Goal: Transaction & Acquisition: Purchase product/service

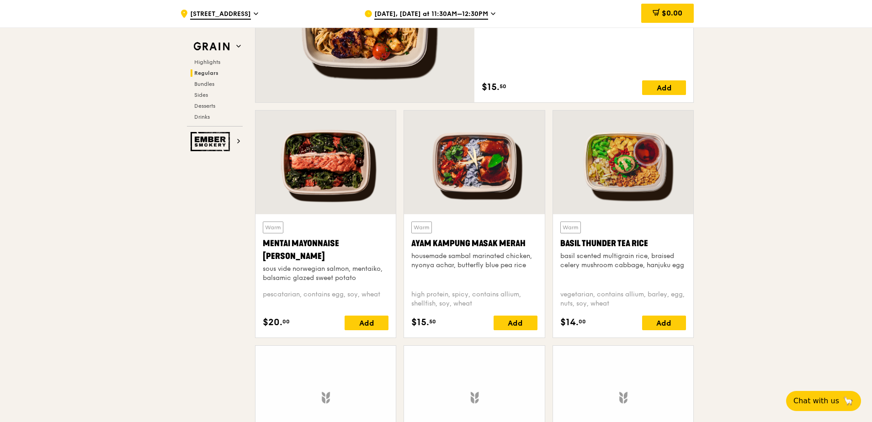
scroll to position [777, 0]
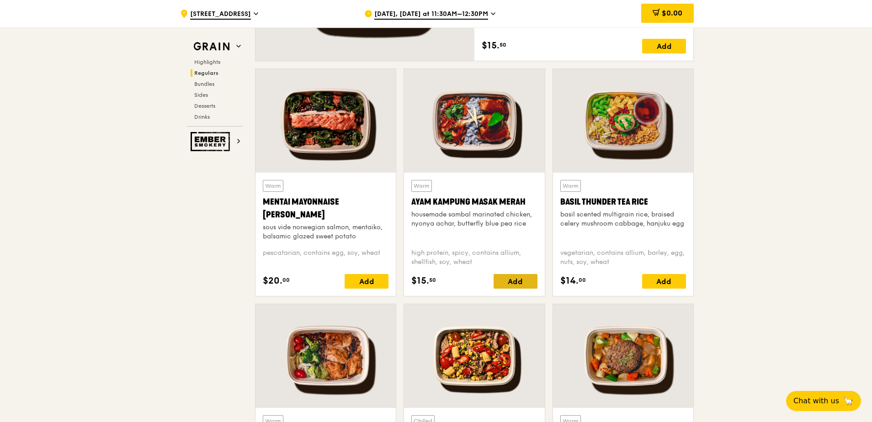
click at [513, 280] on div "Add" at bounding box center [515, 281] width 44 height 15
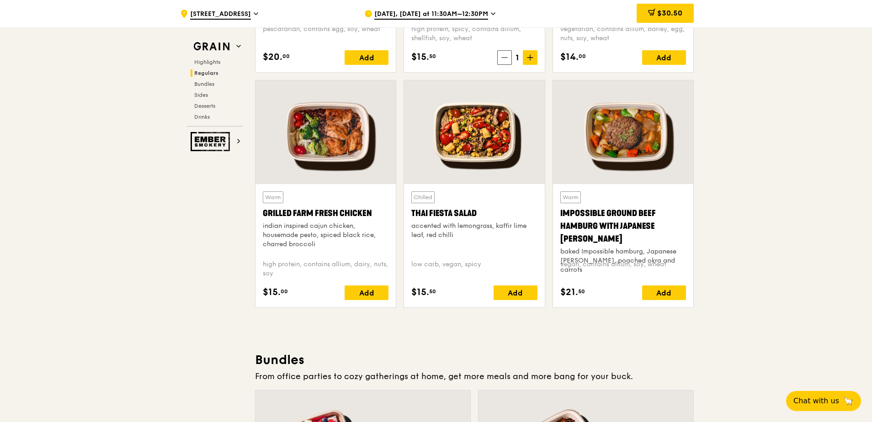
scroll to position [1005, 0]
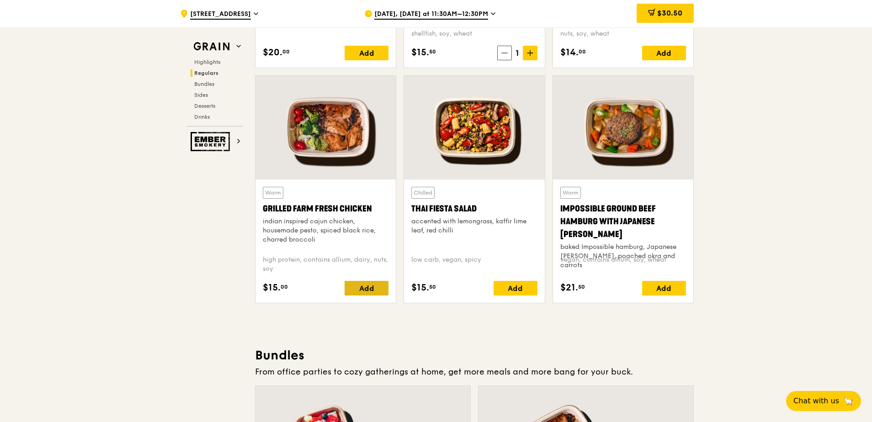
click at [363, 291] on div "Add" at bounding box center [366, 288] width 44 height 15
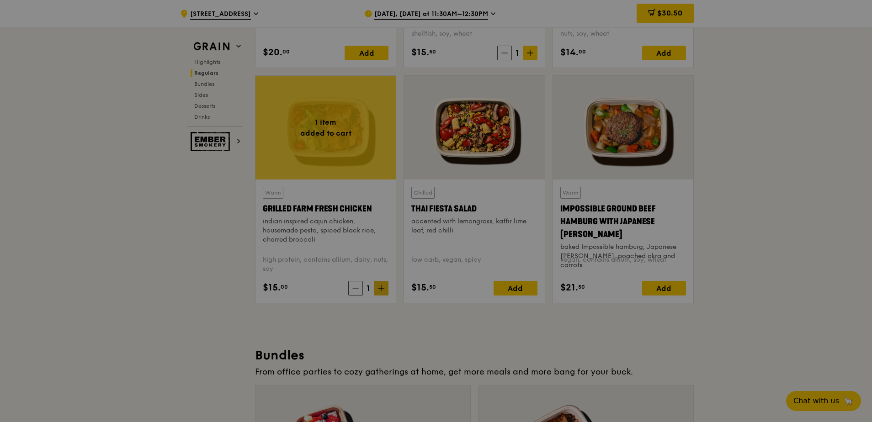
click at [378, 287] on div at bounding box center [436, 211] width 872 height 422
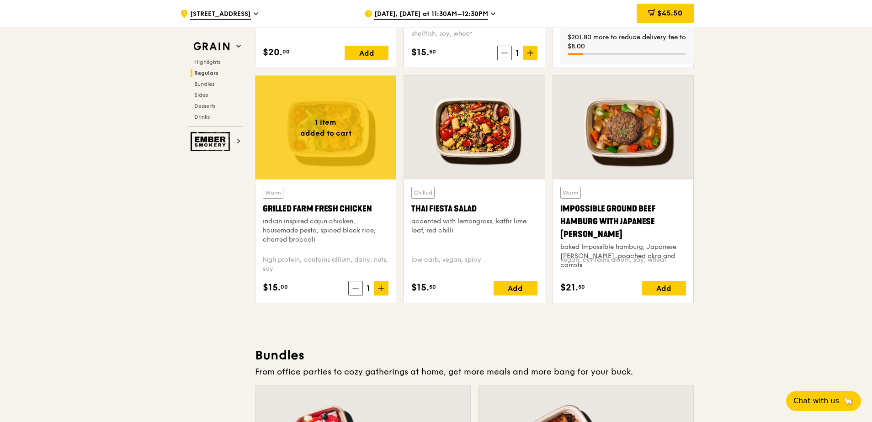
click at [381, 289] on icon at bounding box center [381, 288] width 6 height 6
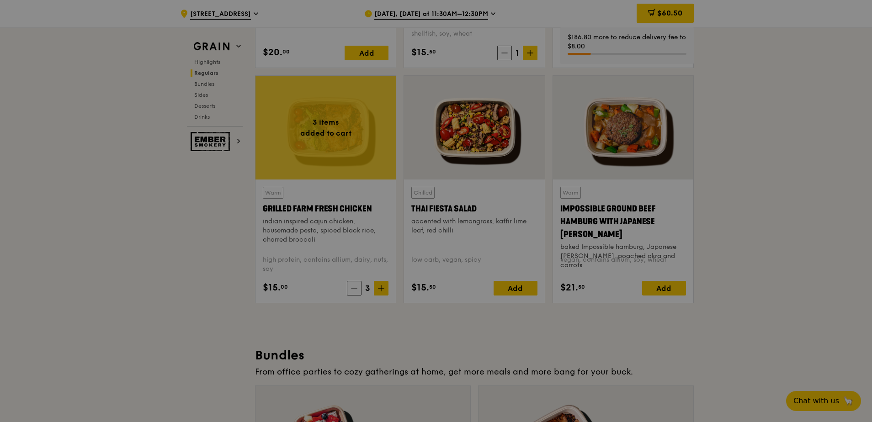
click at [381, 289] on div at bounding box center [436, 211] width 872 height 422
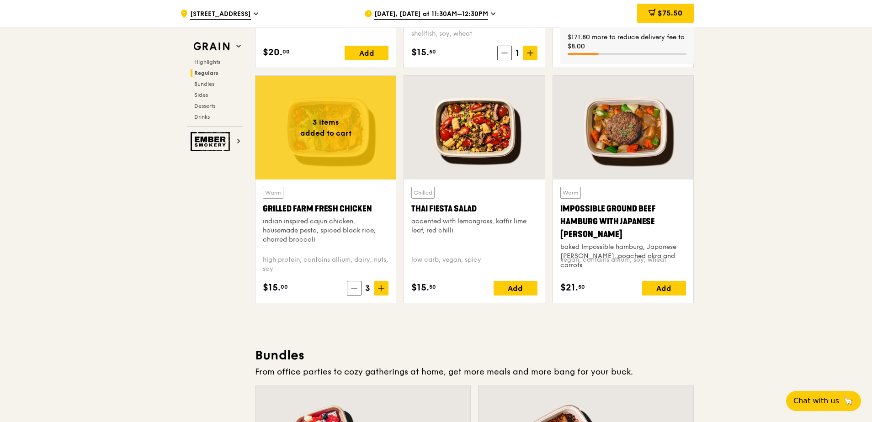
click at [381, 289] on icon at bounding box center [381, 288] width 6 height 6
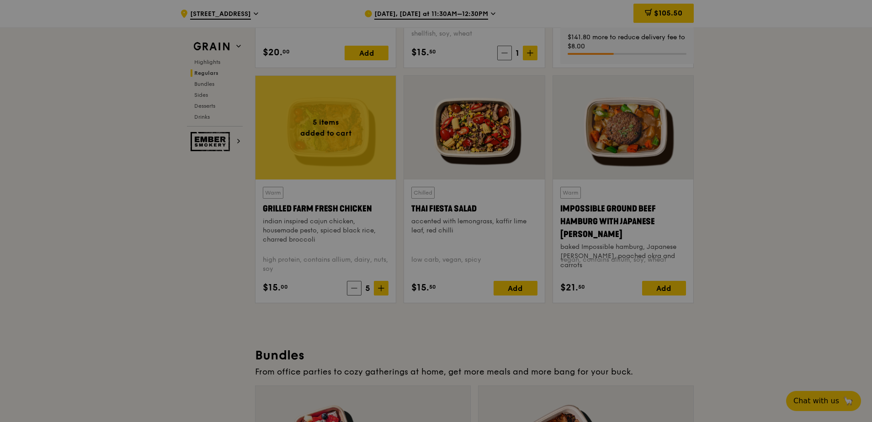
click at [381, 289] on div at bounding box center [436, 211] width 872 height 422
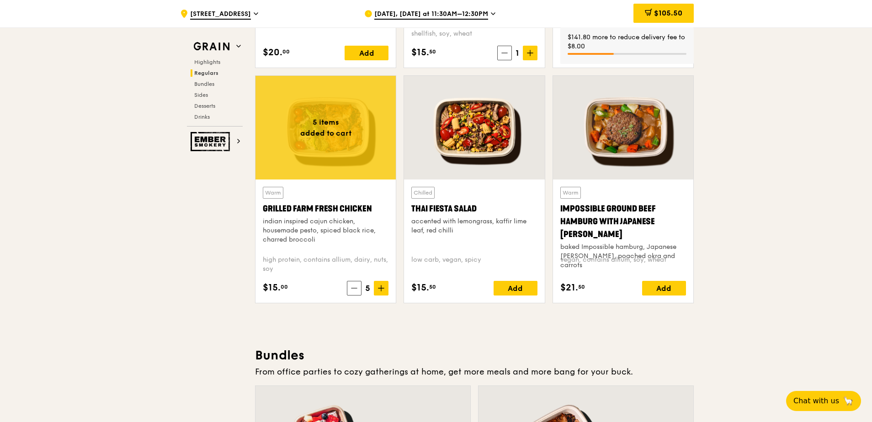
click at [381, 289] on icon at bounding box center [381, 288] width 6 height 6
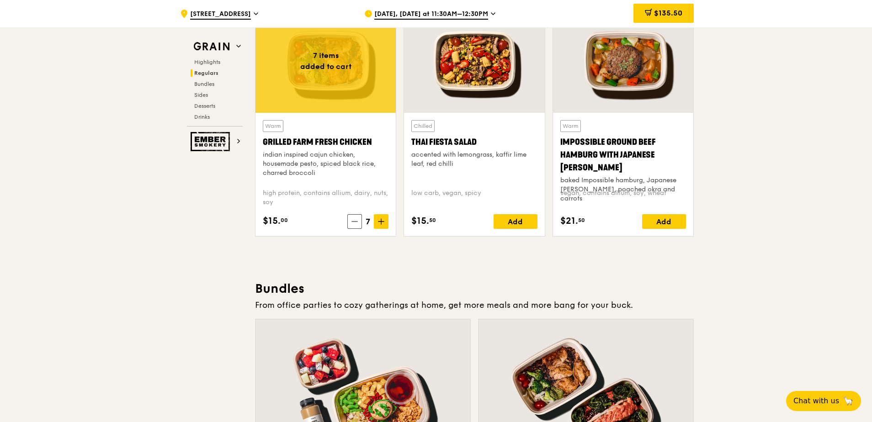
scroll to position [1279, 0]
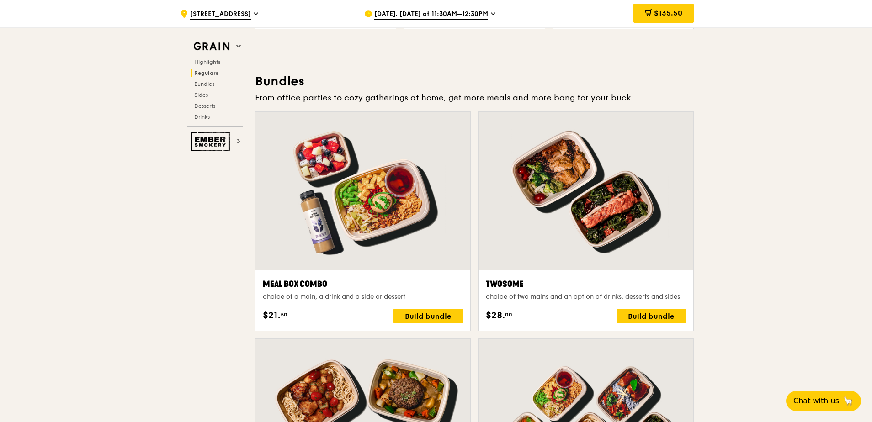
click at [694, 12] on div "$135.50 8" at bounding box center [620, 13] width 158 height 27
click at [681, 11] on span "$135.50" at bounding box center [668, 13] width 28 height 9
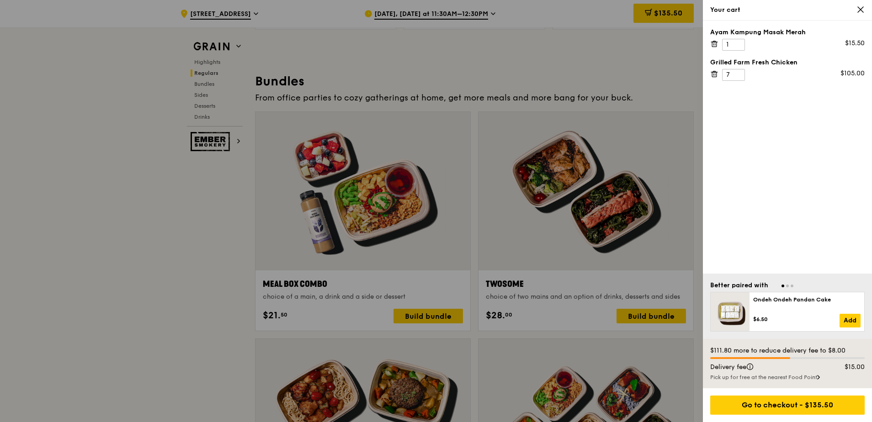
click at [715, 79] on div "Grilled Farm Fresh Chicken 7 $105.00" at bounding box center [787, 69] width 154 height 23
click at [711, 68] on div "Grilled Farm Fresh Chicken 7 $105.00" at bounding box center [787, 69] width 154 height 23
click at [710, 69] on span at bounding box center [714, 73] width 8 height 9
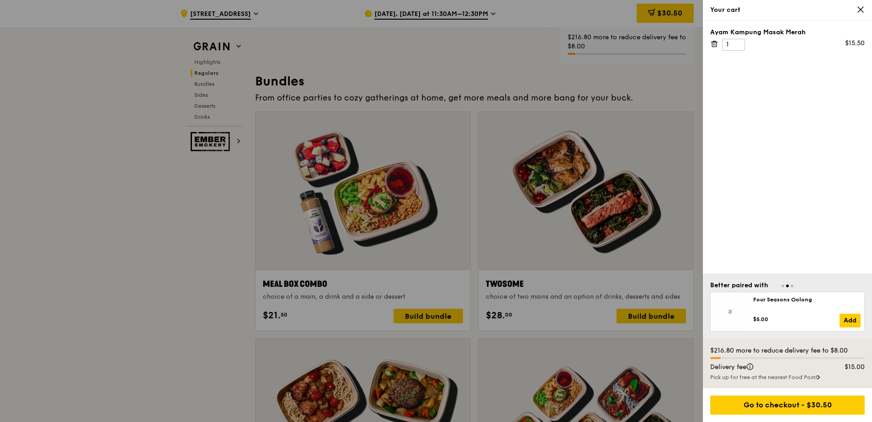
click at [715, 42] on icon at bounding box center [714, 41] width 2 height 1
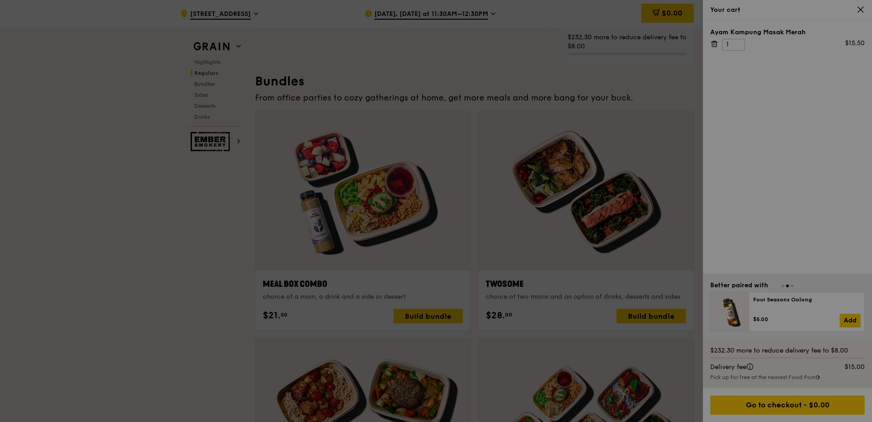
click at [631, 88] on div at bounding box center [436, 211] width 872 height 422
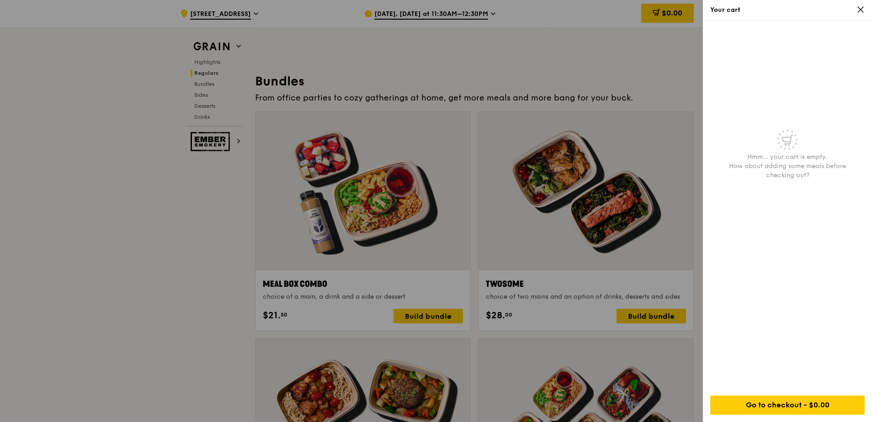
click at [168, 230] on div at bounding box center [436, 211] width 872 height 422
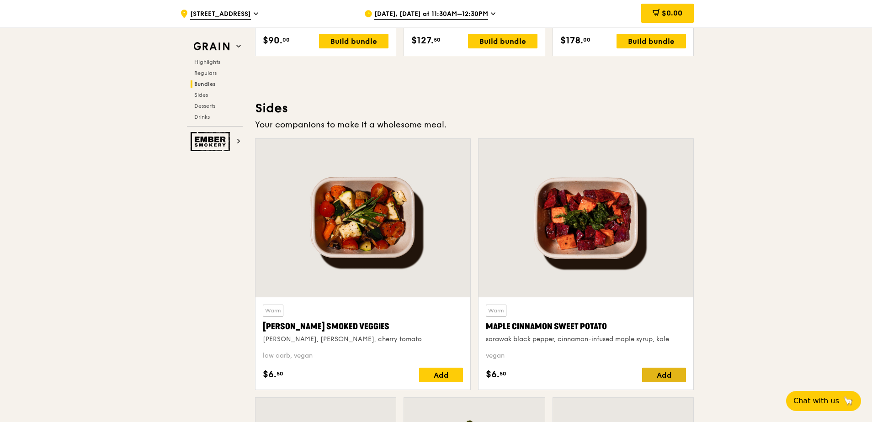
scroll to position [2056, 0]
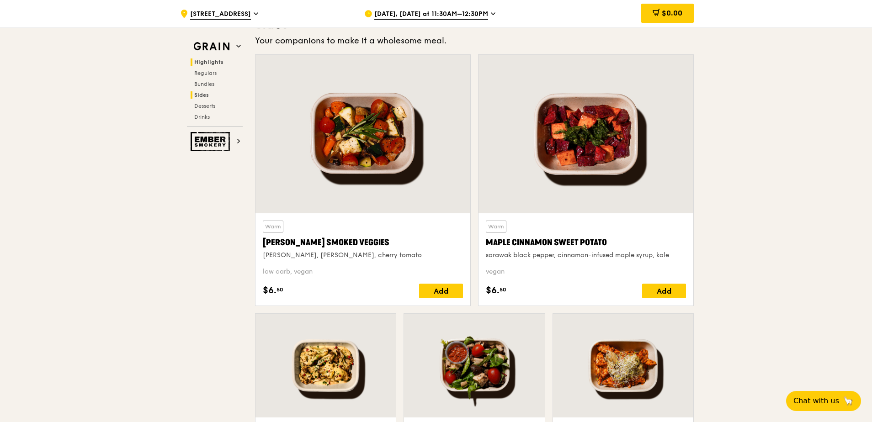
click at [216, 61] on span "Highlights" at bounding box center [208, 62] width 29 height 6
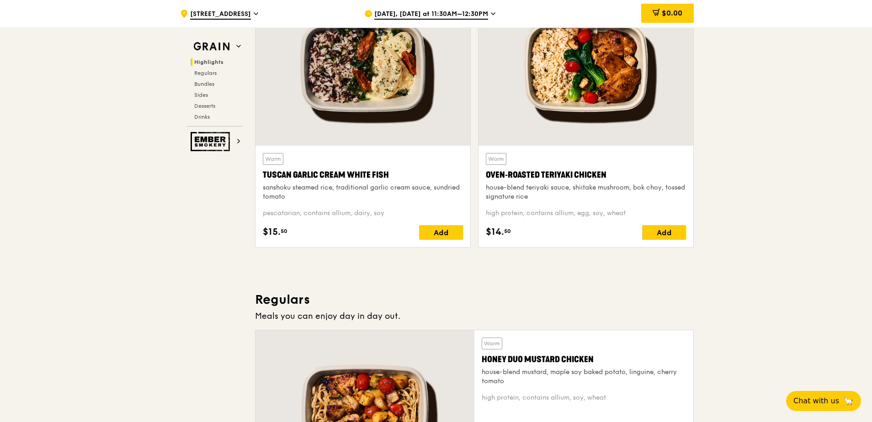
scroll to position [258, 0]
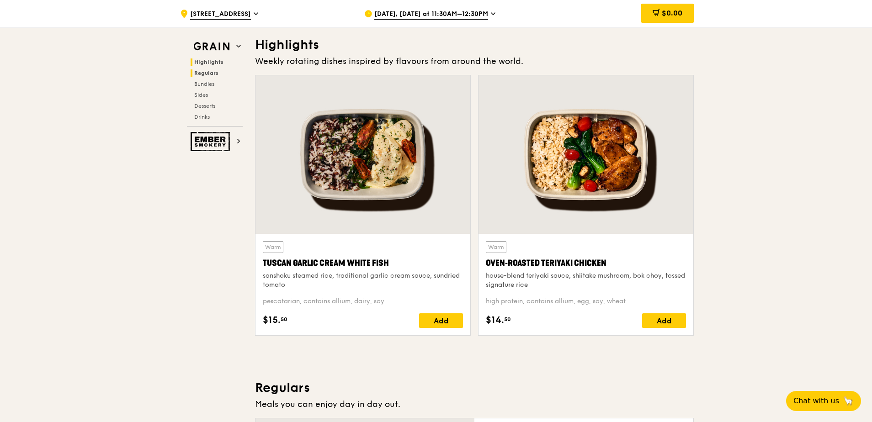
click at [212, 70] on span "Regulars" at bounding box center [206, 73] width 24 height 6
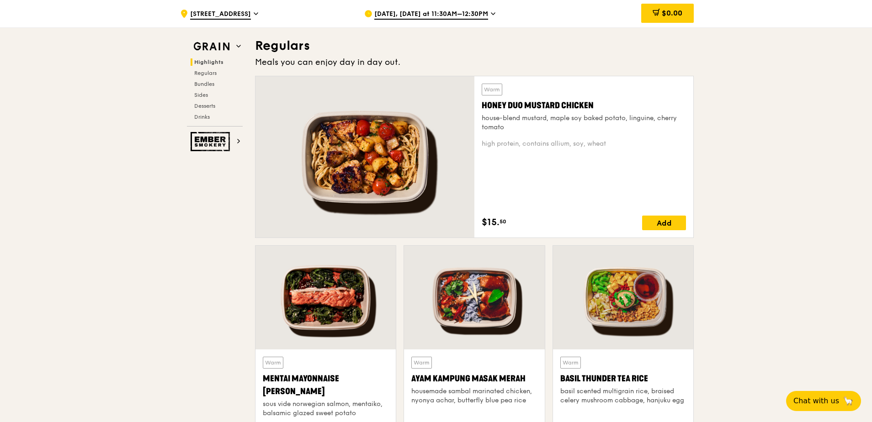
scroll to position [601, 0]
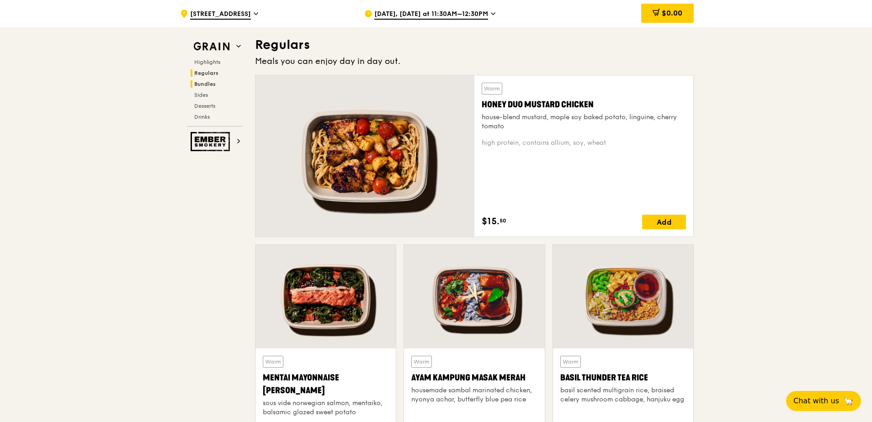
click at [209, 81] on span "Bundles" at bounding box center [204, 84] width 21 height 6
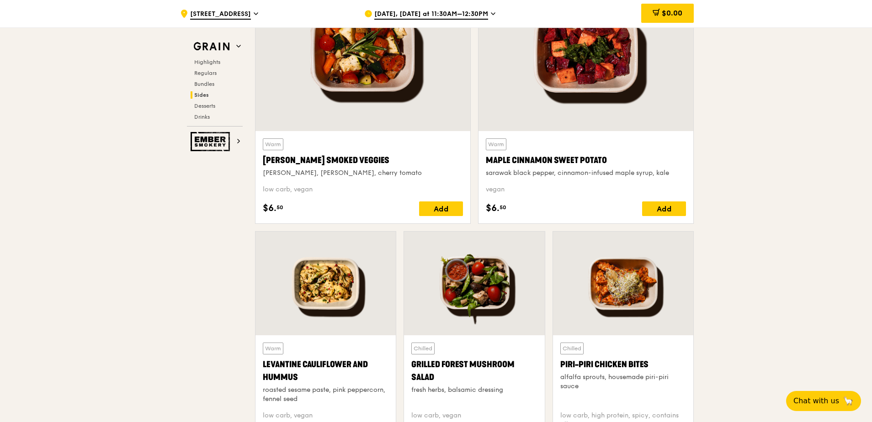
scroll to position [2275, 0]
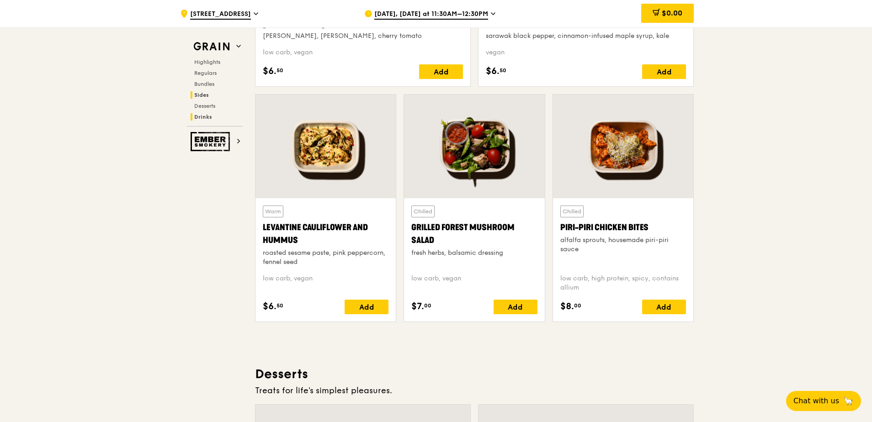
click at [201, 118] on span "Drinks" at bounding box center [203, 117] width 18 height 6
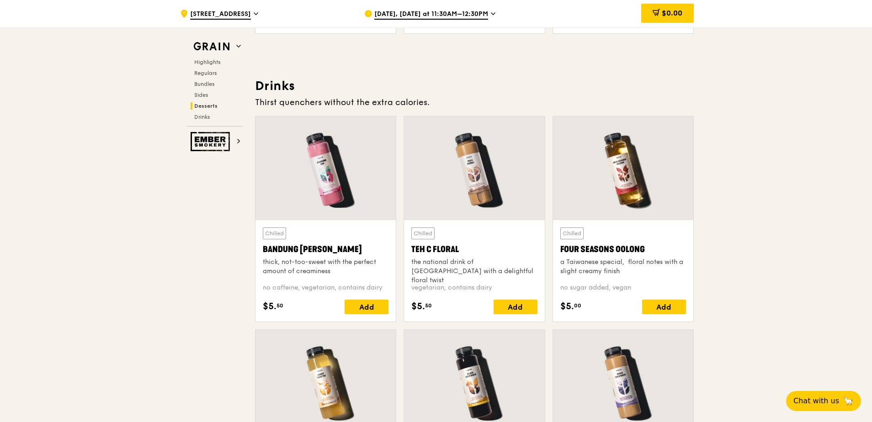
scroll to position [3252, 0]
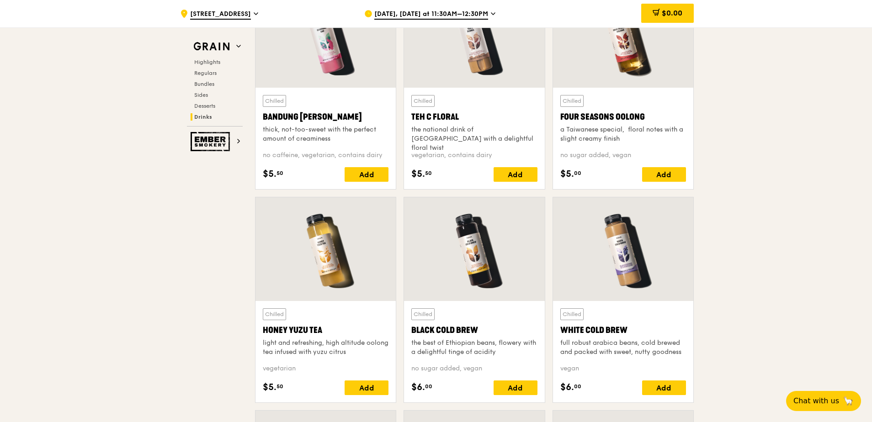
click at [358, 384] on div "Add" at bounding box center [366, 388] width 44 height 15
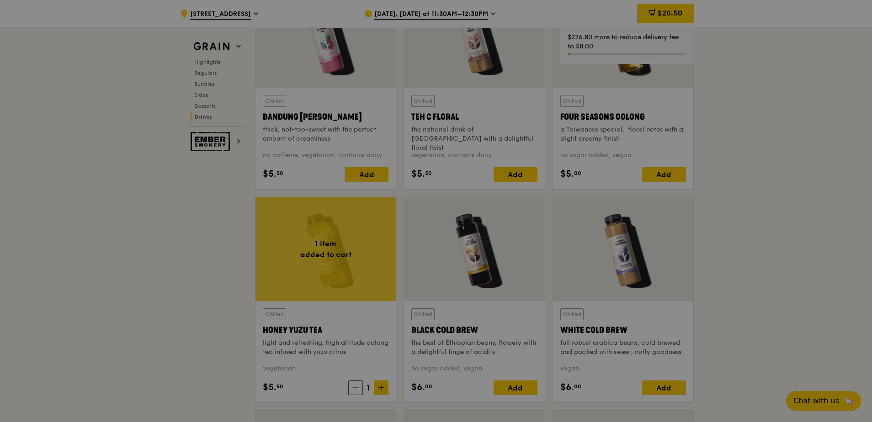
click at [668, 11] on div at bounding box center [436, 211] width 872 height 422
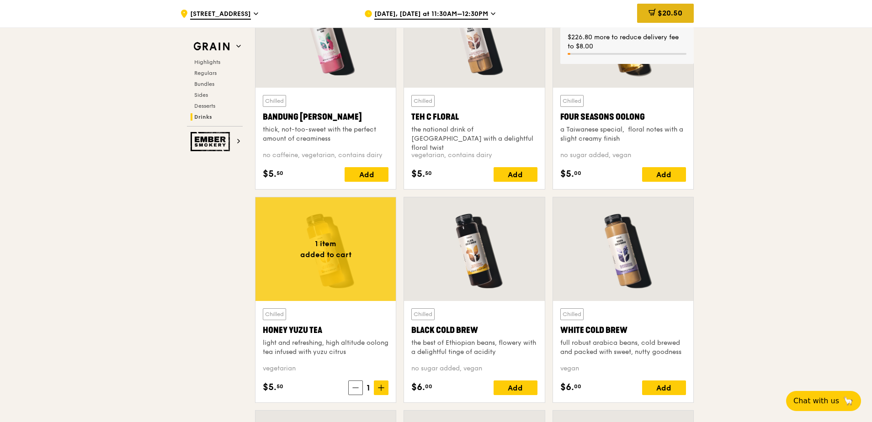
click at [661, 15] on span "$20.50" at bounding box center [669, 13] width 25 height 9
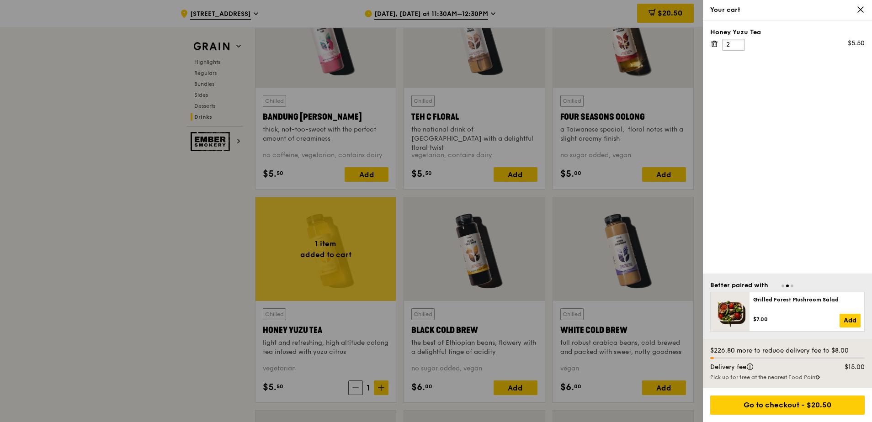
click at [740, 42] on input "2" at bounding box center [733, 45] width 23 height 12
drag, startPoint x: 733, startPoint y: 43, endPoint x: 723, endPoint y: 46, distance: 10.8
click at [728, 50] on input "2" at bounding box center [733, 45] width 23 height 12
click at [737, 46] on input "1" at bounding box center [733, 45] width 23 height 12
click at [736, 42] on input "2" at bounding box center [733, 45] width 23 height 12
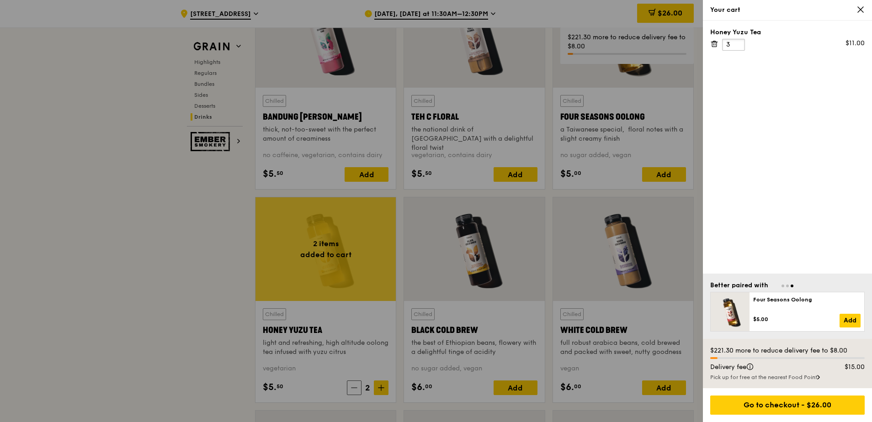
click at [736, 42] on input "3" at bounding box center [733, 45] width 23 height 12
click at [736, 42] on input "4" at bounding box center [733, 45] width 23 height 12
click at [736, 42] on input "5" at bounding box center [733, 45] width 23 height 12
click at [736, 42] on input "6" at bounding box center [733, 45] width 23 height 12
click at [736, 42] on input "7" at bounding box center [733, 45] width 23 height 12
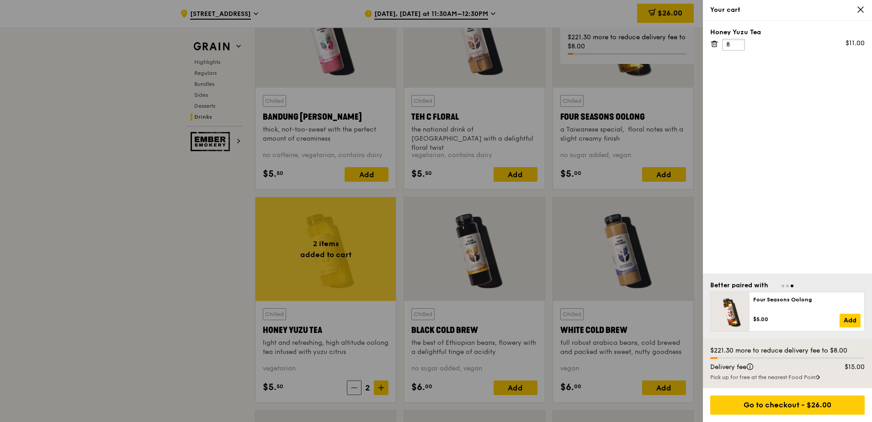
click at [736, 42] on input "8" at bounding box center [733, 45] width 23 height 12
click at [736, 42] on input "9" at bounding box center [733, 45] width 23 height 12
click at [736, 42] on input "10" at bounding box center [733, 45] width 23 height 12
click at [736, 42] on input "11" at bounding box center [733, 45] width 23 height 12
click at [736, 42] on input "12" at bounding box center [733, 45] width 23 height 12
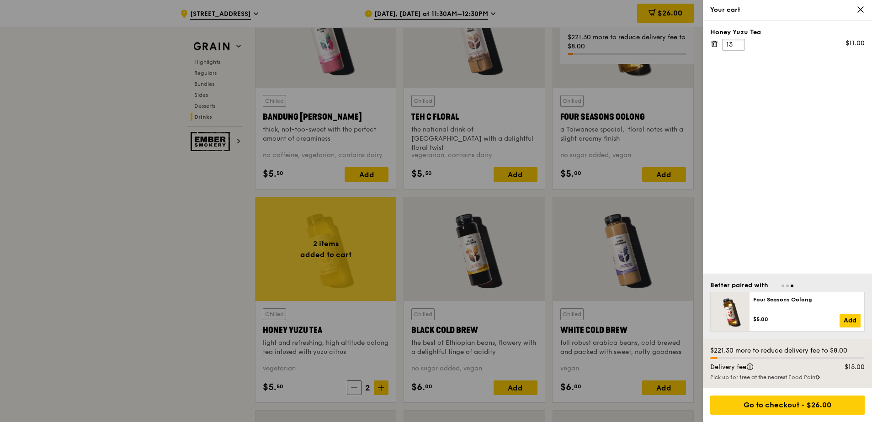
click at [736, 42] on input "13" at bounding box center [733, 45] width 23 height 12
click at [736, 42] on input "14" at bounding box center [733, 45] width 23 height 12
type input "15"
click at [736, 42] on input "15" at bounding box center [733, 45] width 23 height 12
click at [196, 278] on div at bounding box center [436, 211] width 872 height 422
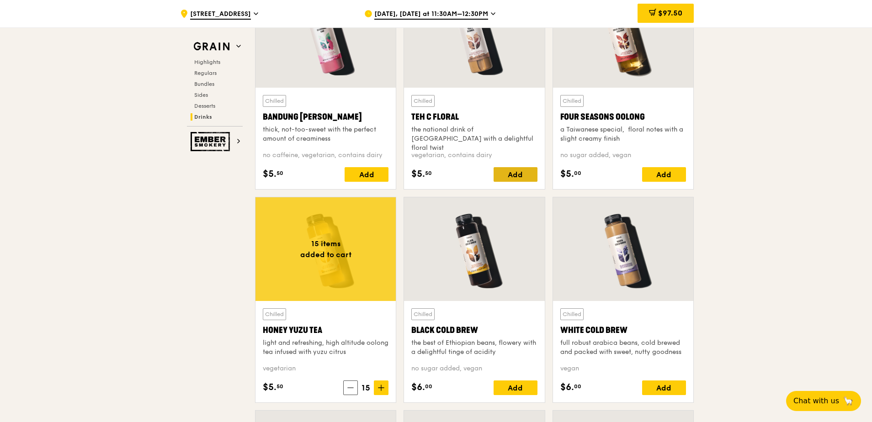
click at [518, 175] on div "Add" at bounding box center [515, 174] width 44 height 15
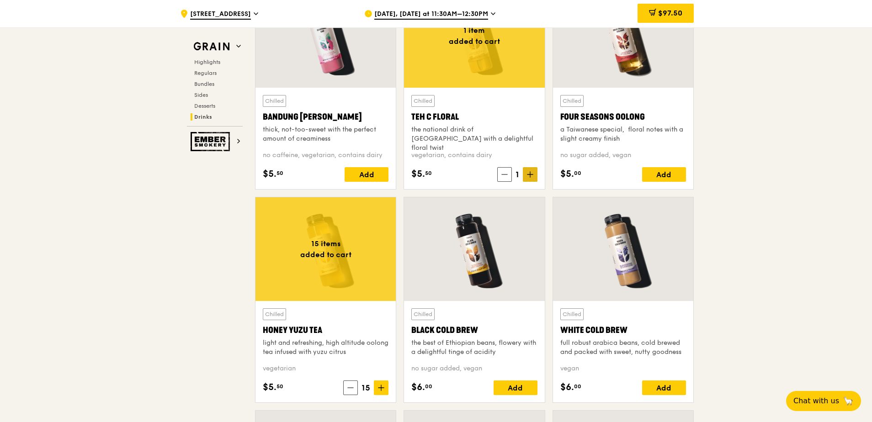
click at [527, 173] on icon at bounding box center [530, 174] width 6 height 6
click at [530, 175] on icon at bounding box center [529, 175] width 5 height 0
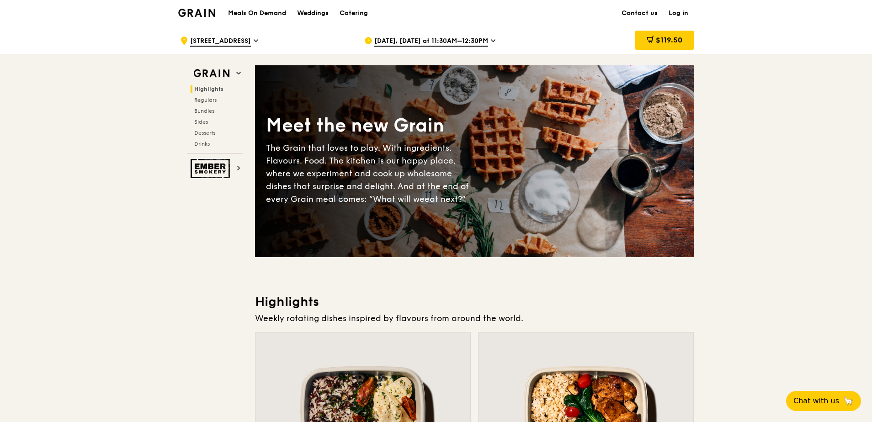
scroll to position [0, 0]
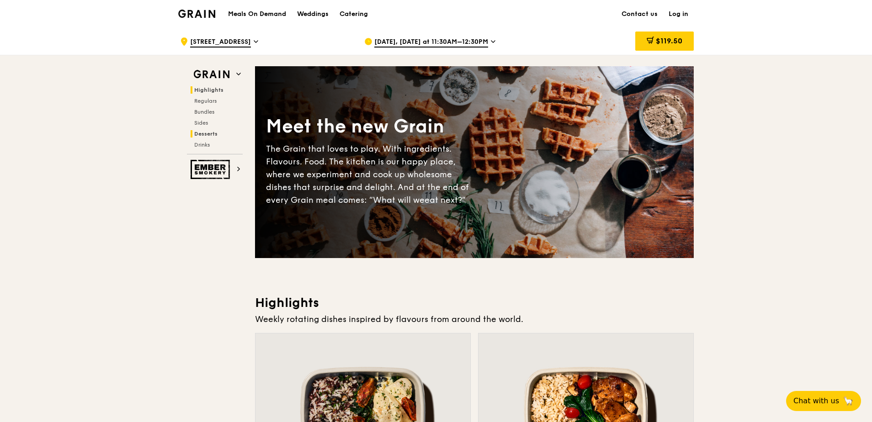
click at [205, 136] on span "Desserts" at bounding box center [205, 134] width 23 height 6
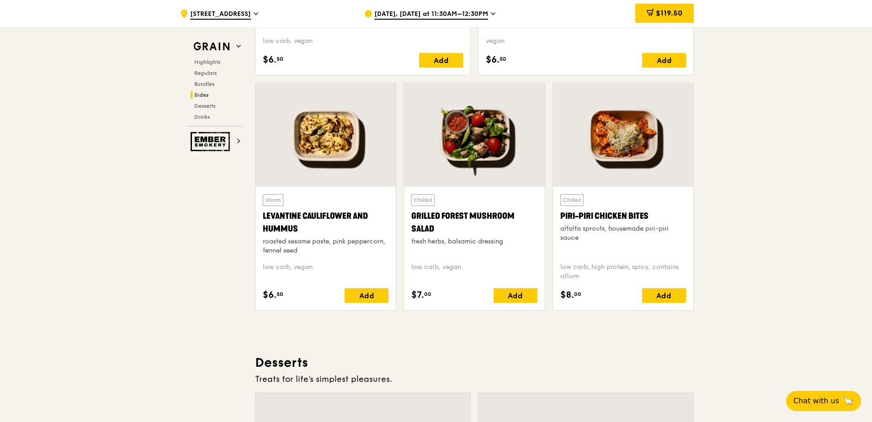
scroll to position [2285, 0]
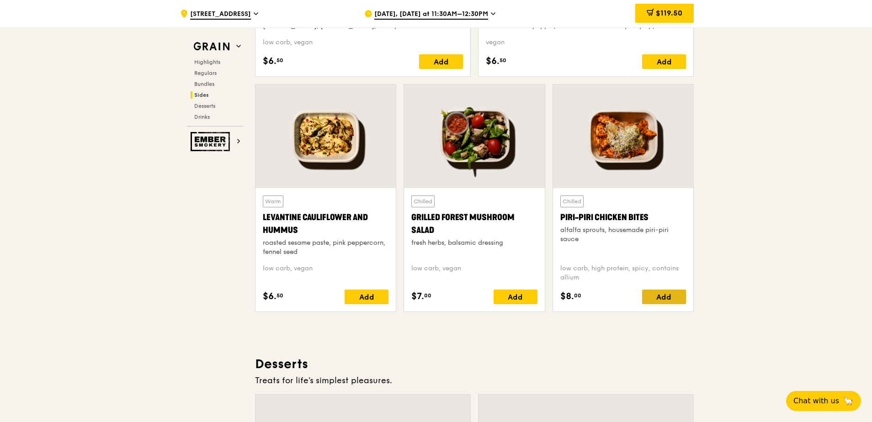
click at [663, 302] on div "Add" at bounding box center [664, 297] width 44 height 15
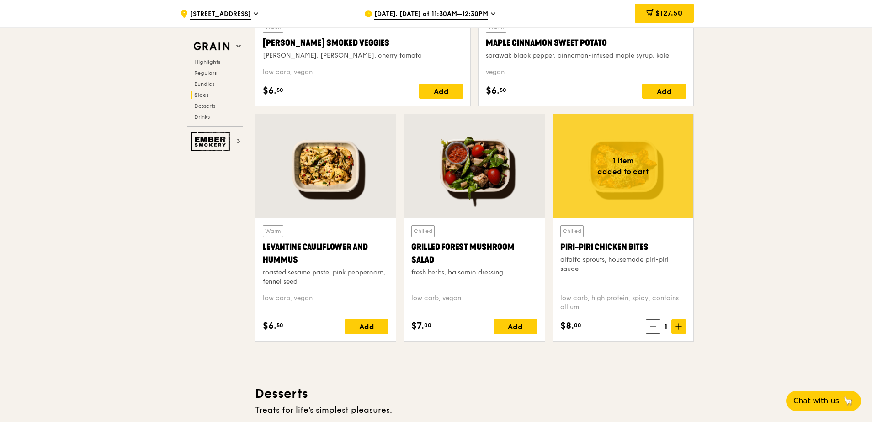
scroll to position [2240, 0]
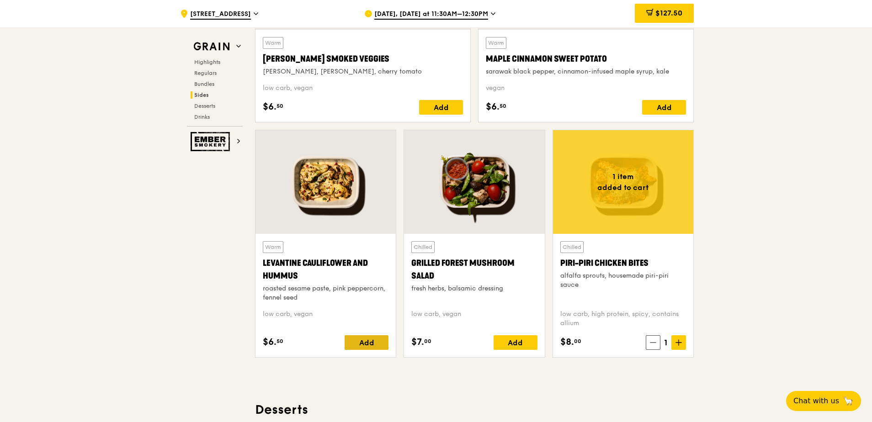
click at [368, 347] on div "Add" at bounding box center [366, 342] width 44 height 15
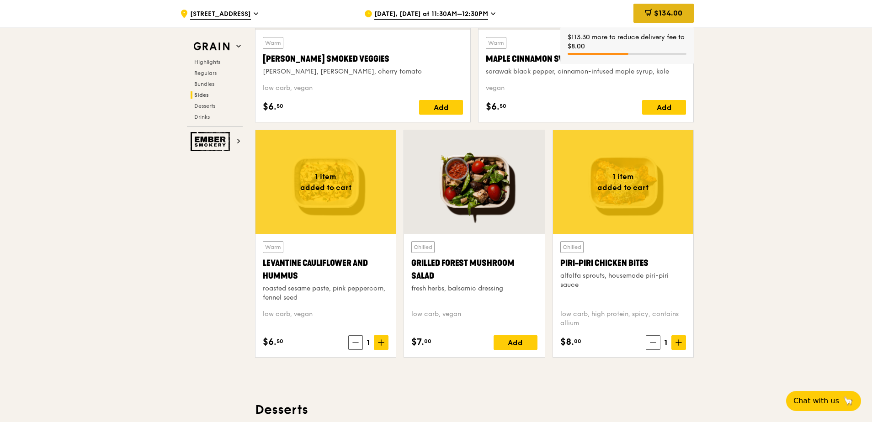
click at [667, 18] on div "$134.00" at bounding box center [663, 13] width 60 height 19
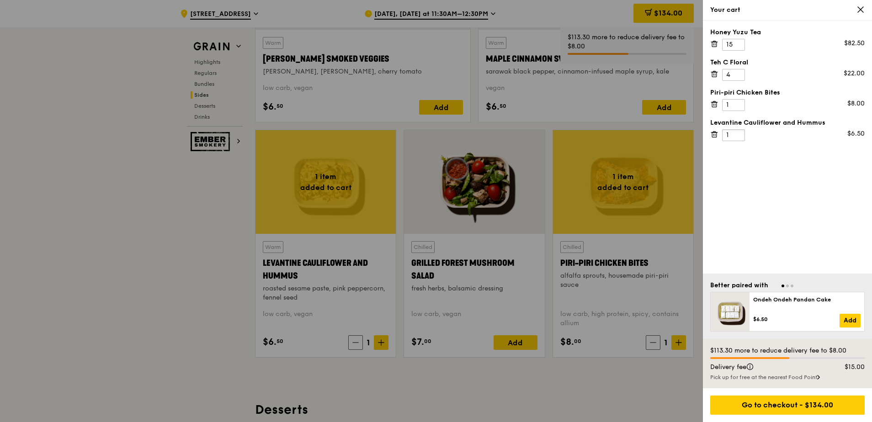
click at [738, 130] on input "1" at bounding box center [733, 135] width 23 height 12
click at [736, 129] on input "1" at bounding box center [733, 135] width 23 height 12
click at [738, 132] on input "2" at bounding box center [733, 135] width 23 height 12
click at [738, 133] on input "3" at bounding box center [733, 135] width 23 height 12
click at [738, 133] on input "4" at bounding box center [733, 135] width 23 height 12
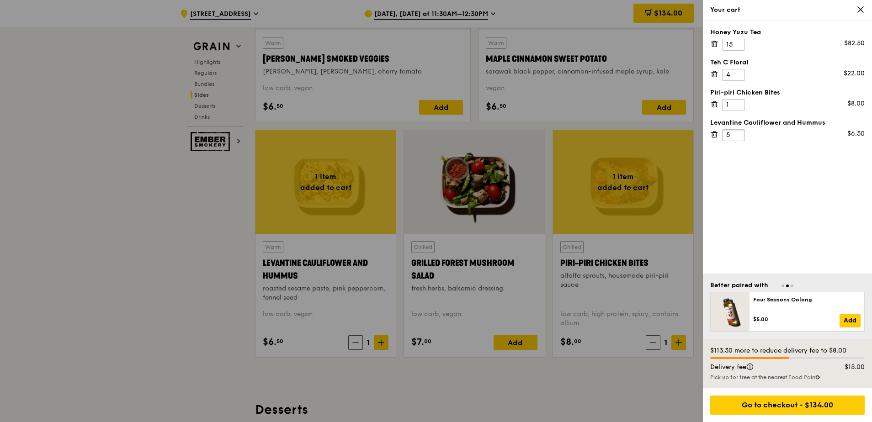
type input "5"
click at [738, 133] on input "5" at bounding box center [733, 135] width 23 height 12
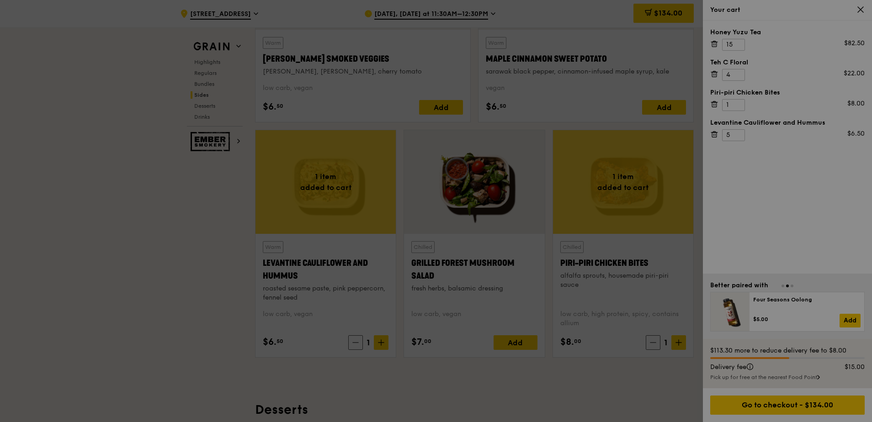
click at [781, 195] on div at bounding box center [436, 211] width 872 height 422
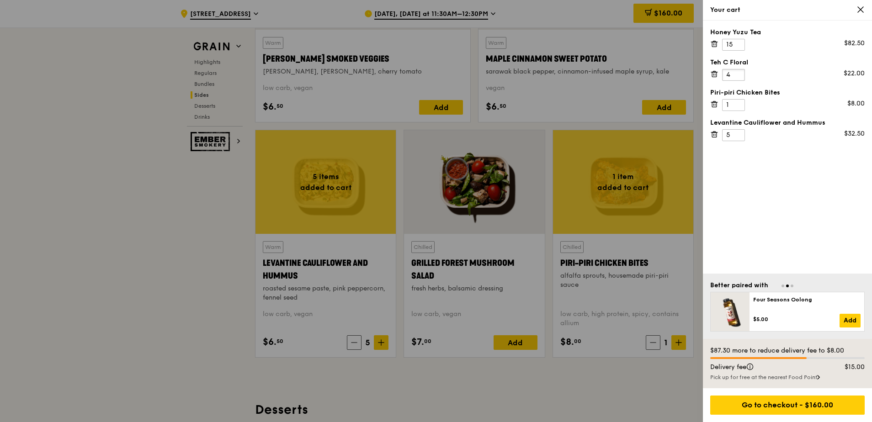
drag, startPoint x: 732, startPoint y: 75, endPoint x: 706, endPoint y: 81, distance: 26.7
click at [707, 80] on div "Honey Yuzu Tea 15 $82.50 Teh C Floral 4 $22.00 Piri-piri Chicken Bites 1 $8.00 …" at bounding box center [787, 147] width 169 height 253
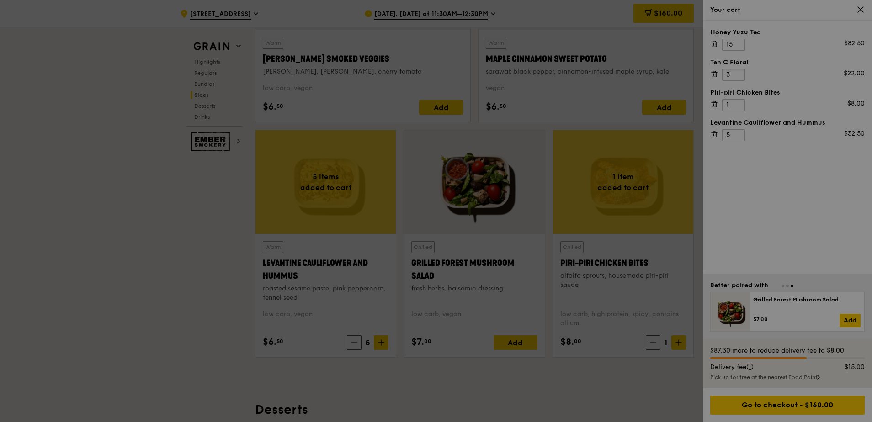
type input "3"
click at [771, 171] on div at bounding box center [436, 211] width 872 height 422
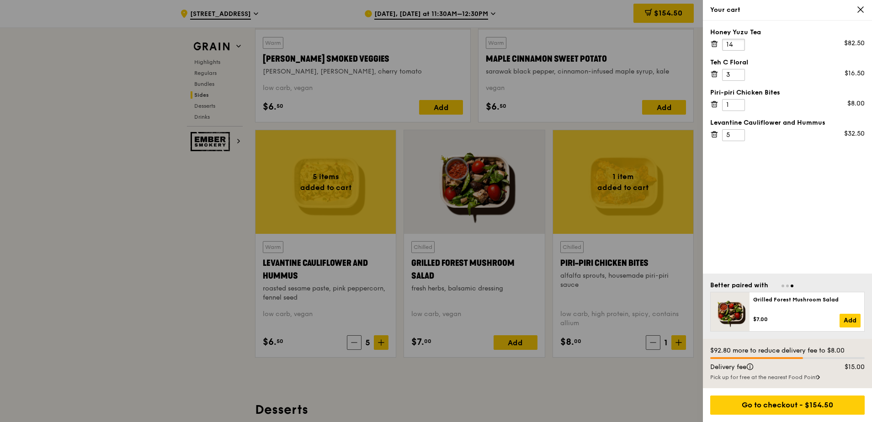
click at [737, 46] on input "14" at bounding box center [733, 45] width 23 height 12
type input "13"
click at [737, 46] on input "13" at bounding box center [733, 45] width 23 height 12
click at [192, 313] on div at bounding box center [436, 211] width 872 height 422
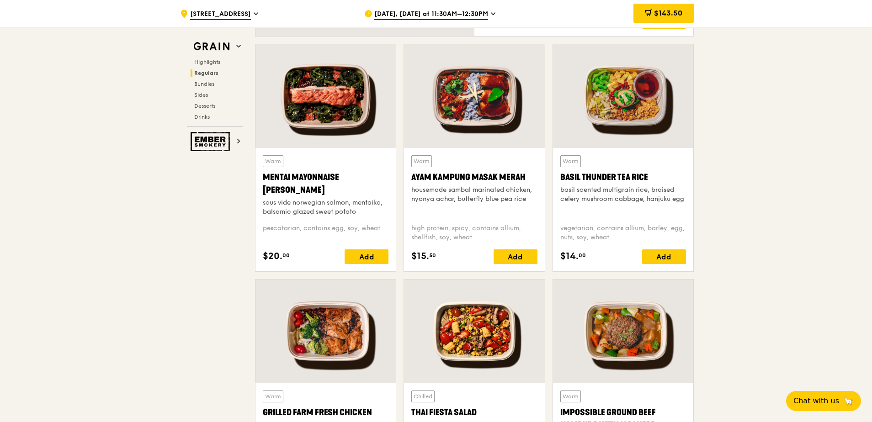
scroll to position [822, 0]
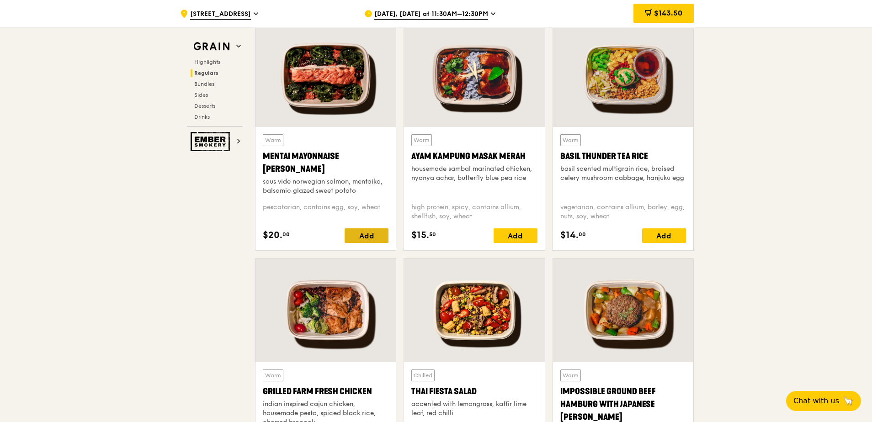
click at [361, 233] on div "Add" at bounding box center [366, 235] width 44 height 15
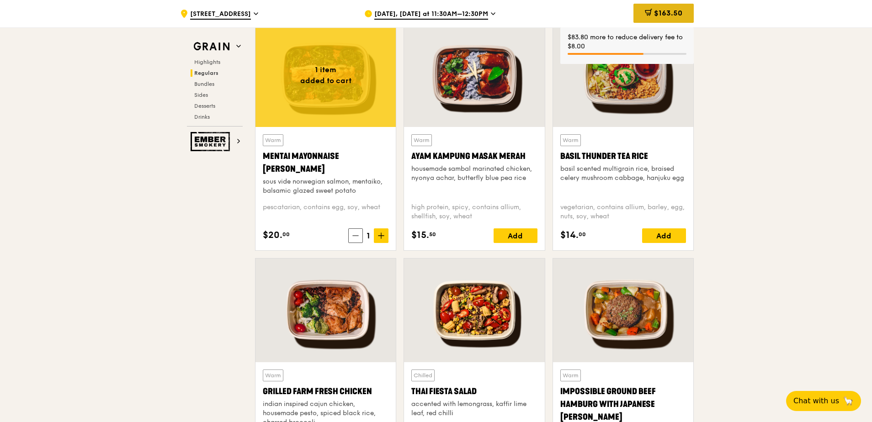
click at [668, 15] on span "$163.50" at bounding box center [668, 13] width 28 height 9
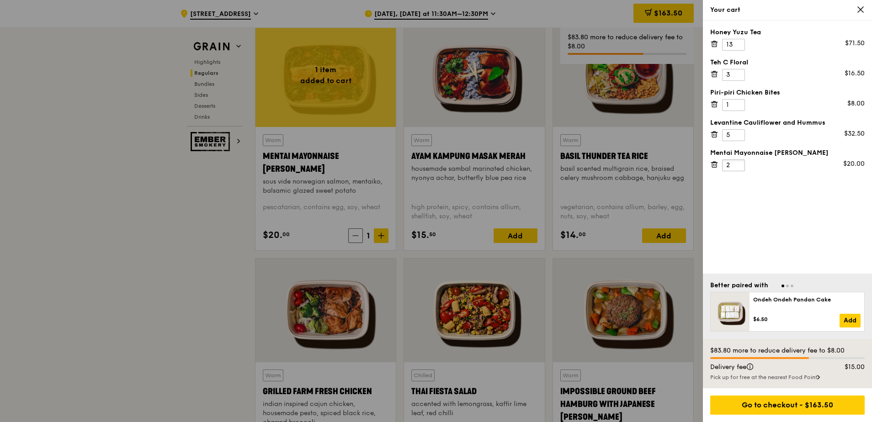
drag, startPoint x: 738, startPoint y: 163, endPoint x: 687, endPoint y: 173, distance: 52.1
click at [722, 160] on input "2" at bounding box center [733, 165] width 23 height 12
click at [731, 167] on input "2" at bounding box center [733, 165] width 23 height 12
drag, startPoint x: 733, startPoint y: 163, endPoint x: 723, endPoint y: 162, distance: 10.5
click at [723, 162] on input "2" at bounding box center [733, 165] width 23 height 12
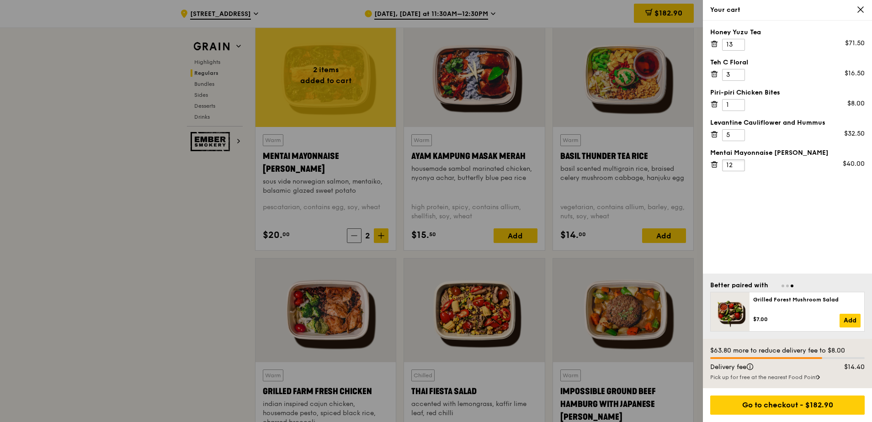
type input "12"
click at [750, 189] on div "Honey Yuzu Tea 13 $71.50 Teh C Floral 3 $16.50 Piri-piri Chicken Bites 1 $8.00 …" at bounding box center [787, 147] width 169 height 253
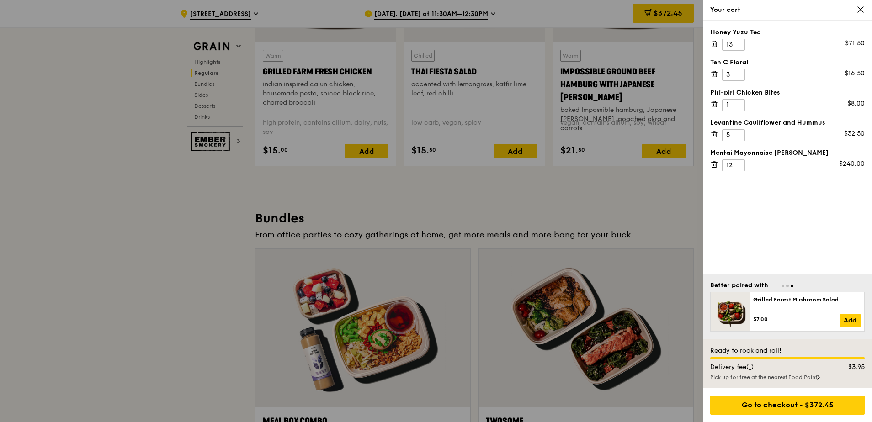
scroll to position [1005, 0]
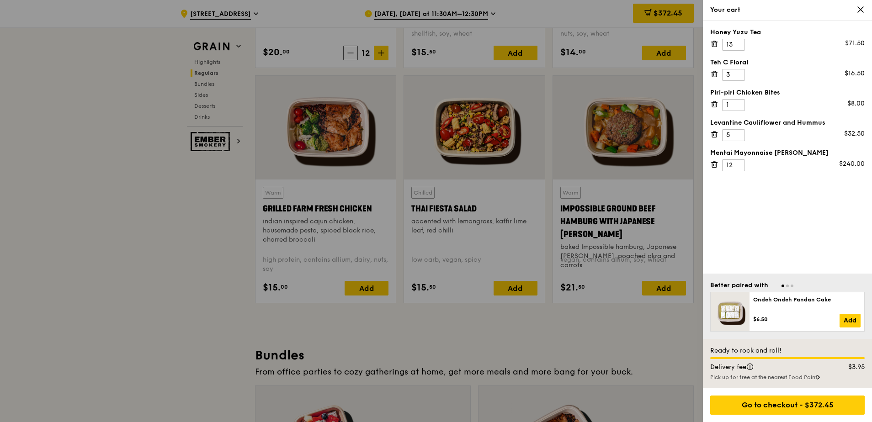
click at [360, 287] on div at bounding box center [436, 211] width 872 height 422
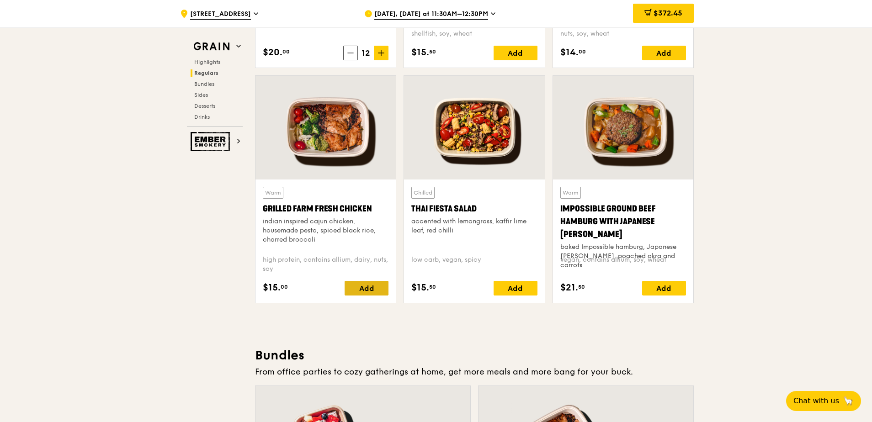
click at [358, 286] on div "Add" at bounding box center [366, 288] width 44 height 15
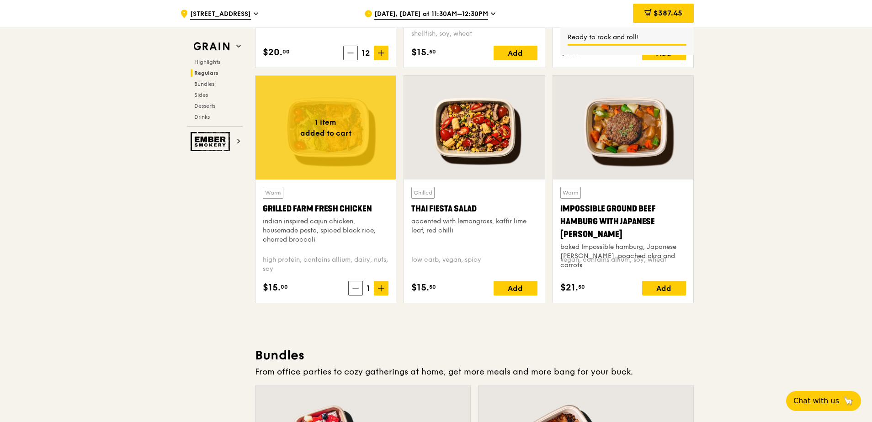
click at [664, 14] on span "$387.45" at bounding box center [667, 13] width 29 height 9
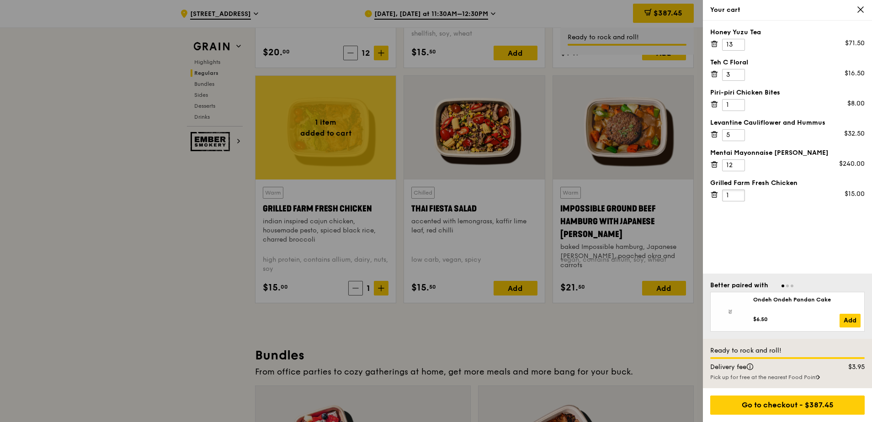
drag, startPoint x: 731, startPoint y: 194, endPoint x: 712, endPoint y: 190, distance: 19.1
click at [712, 190] on div "Grilled Farm Fresh Chicken 1 $15.00" at bounding box center [787, 190] width 154 height 23
click at [779, 225] on div "Honey Yuzu Tea 13 $71.50 Teh C Floral 3 $16.50 Piri-piri Chicken Bites 1 $8.00 …" at bounding box center [787, 147] width 169 height 253
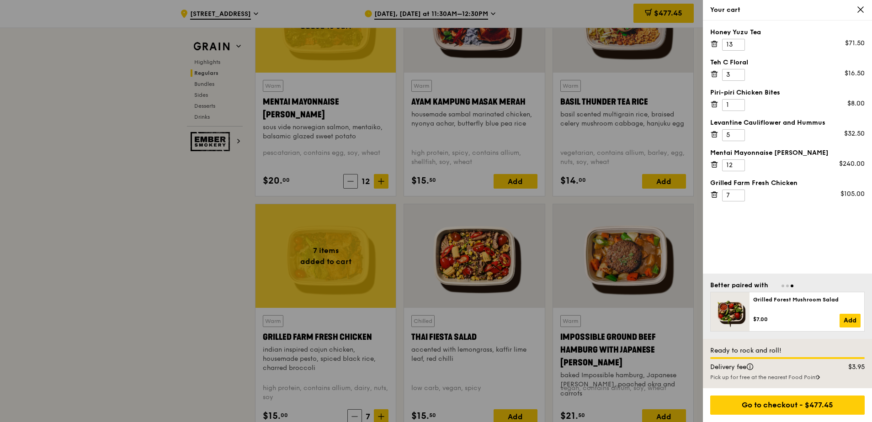
scroll to position [822, 0]
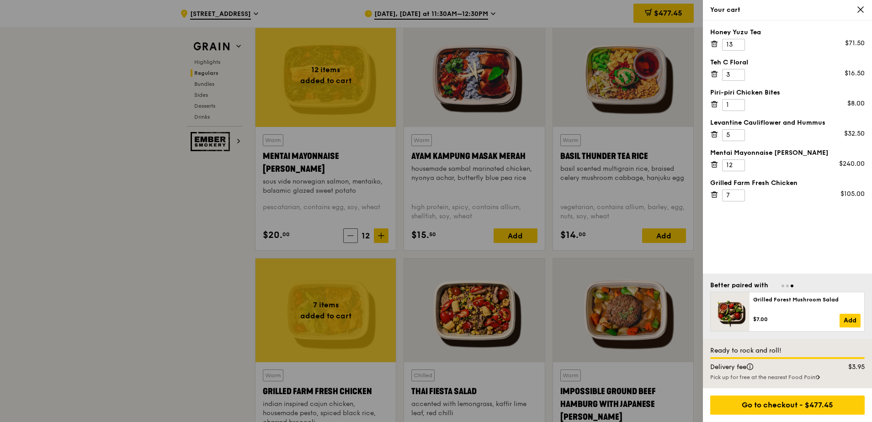
click at [523, 242] on div at bounding box center [436, 211] width 872 height 422
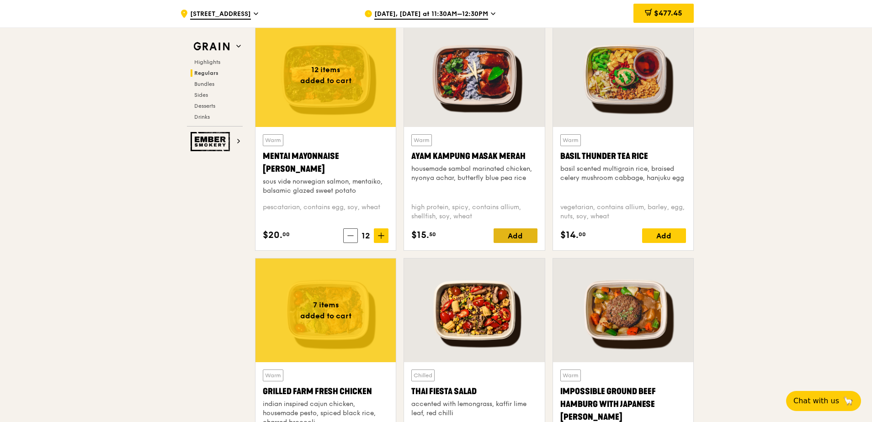
click at [523, 234] on div "Add" at bounding box center [515, 235] width 44 height 15
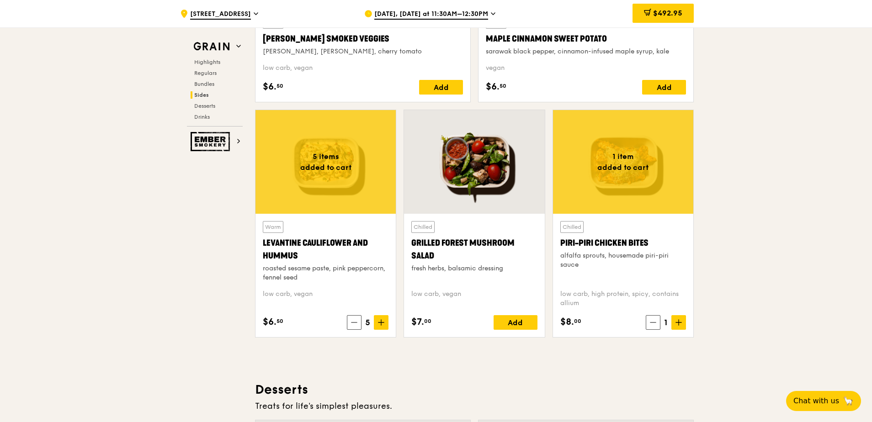
scroll to position [2239, 0]
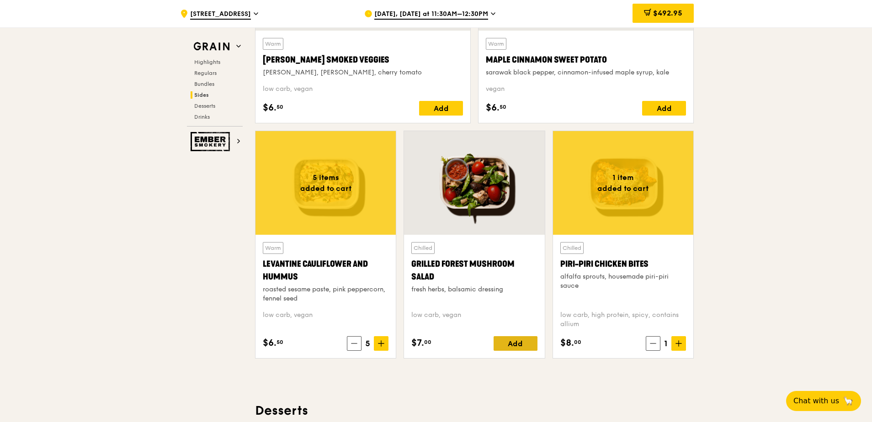
click at [527, 346] on div "Add" at bounding box center [515, 343] width 44 height 15
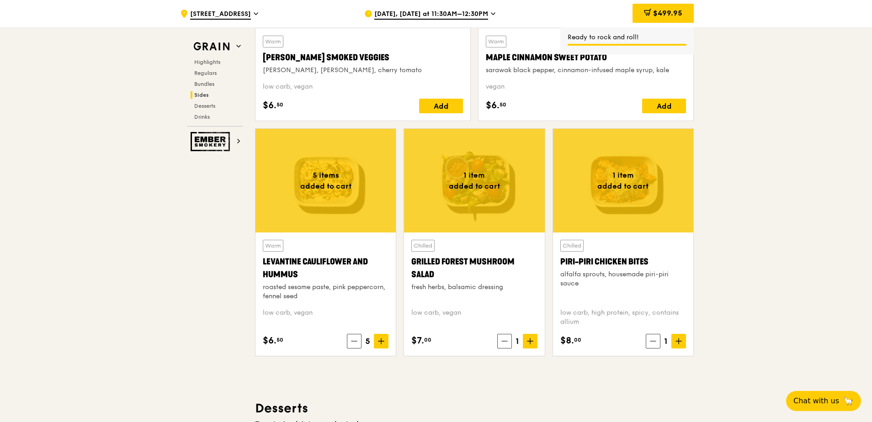
scroll to position [2147, 0]
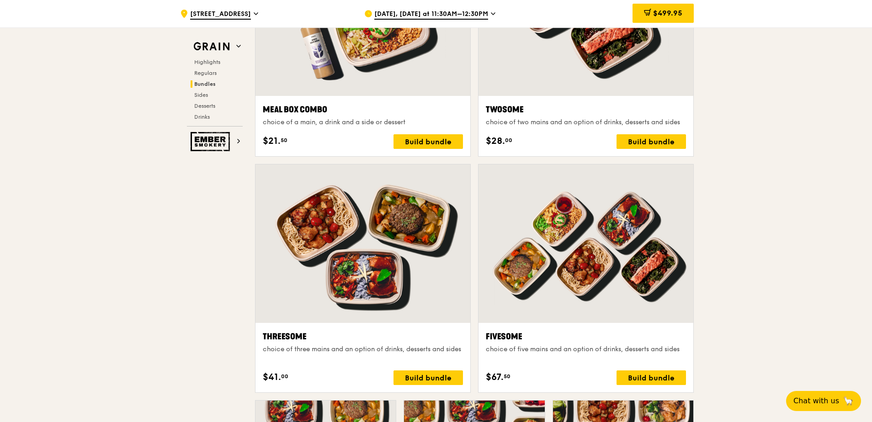
scroll to position [1508, 0]
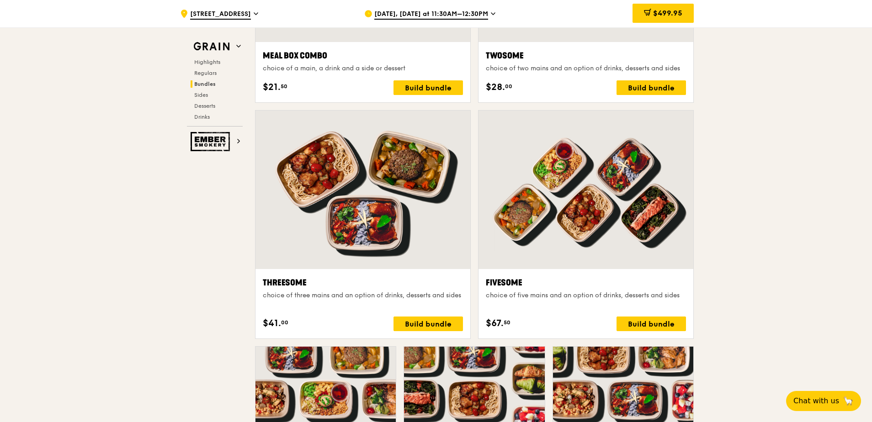
click at [673, 18] on div "$499.95" at bounding box center [662, 13] width 61 height 19
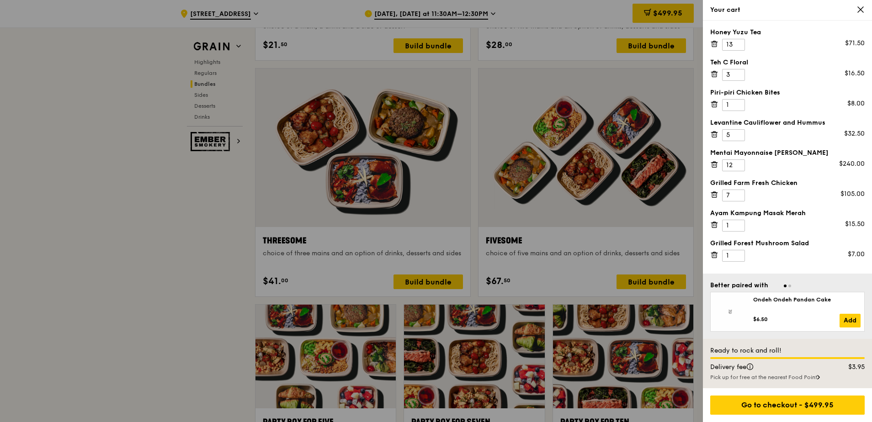
scroll to position [1553, 0]
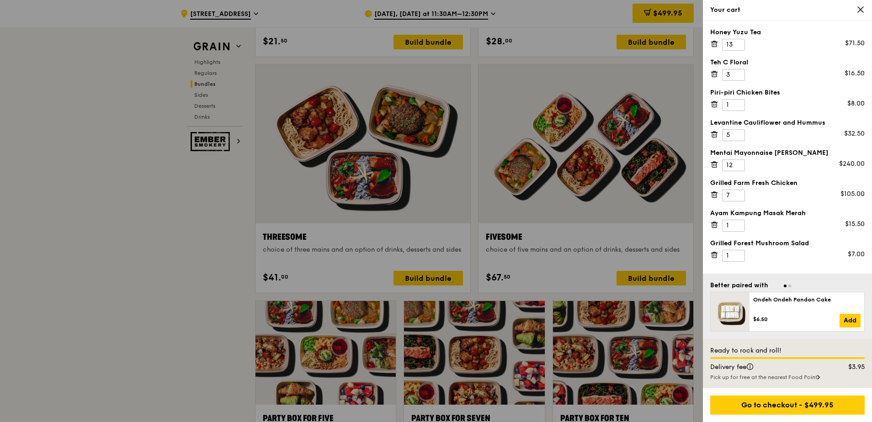
click at [780, 138] on div "Levantine Cauliflower and Hummus 5 $32.50" at bounding box center [787, 129] width 154 height 23
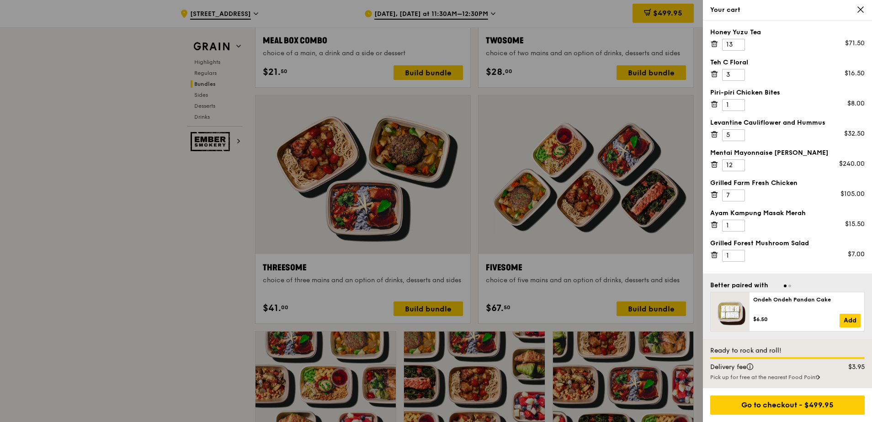
scroll to position [1508, 0]
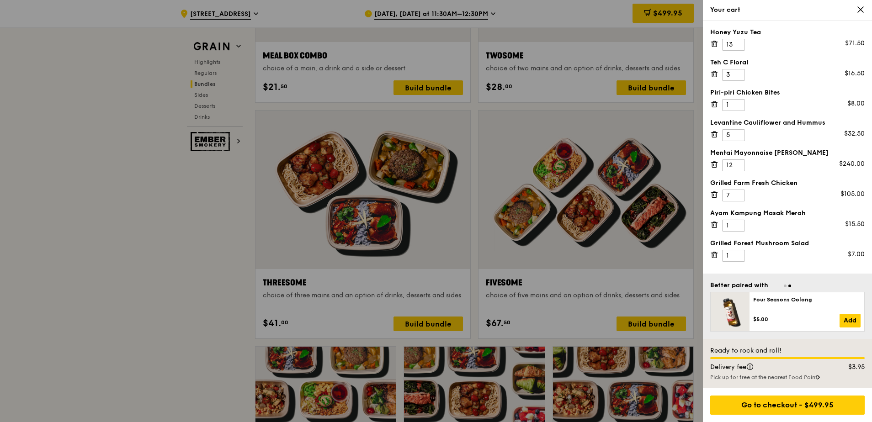
click at [180, 285] on div at bounding box center [436, 211] width 872 height 422
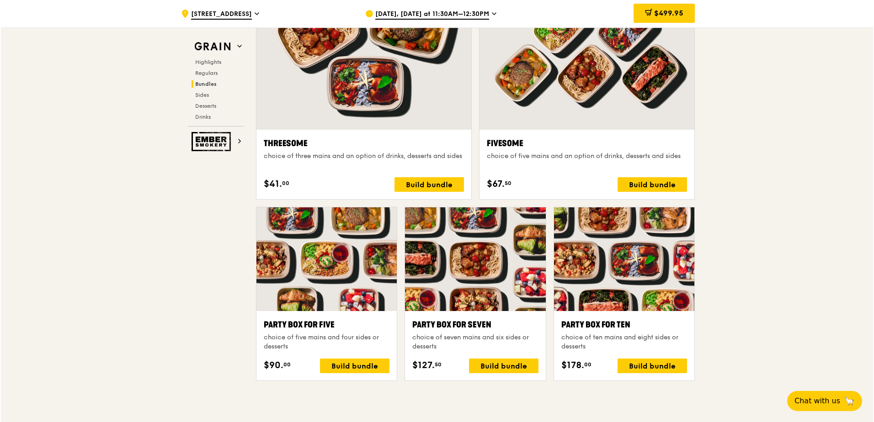
scroll to position [1645, 0]
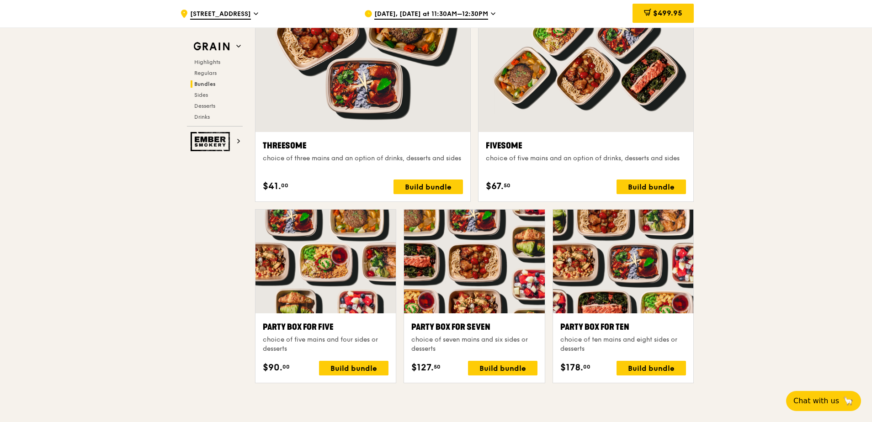
click at [612, 96] on div at bounding box center [585, 53] width 215 height 159
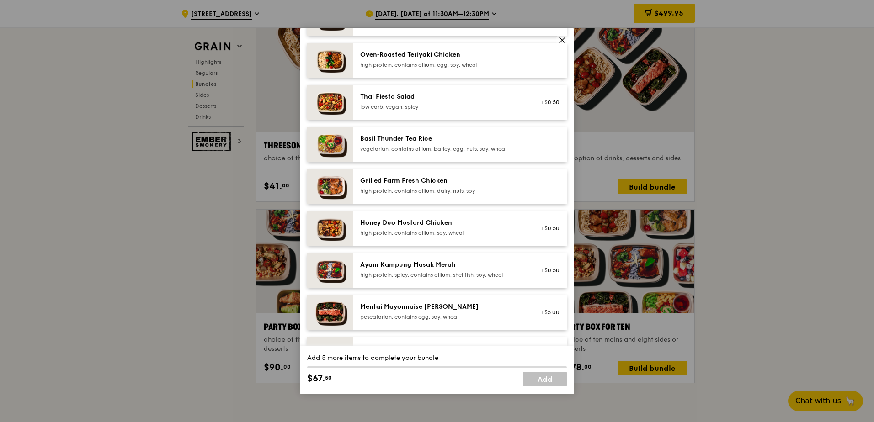
scroll to position [183, 0]
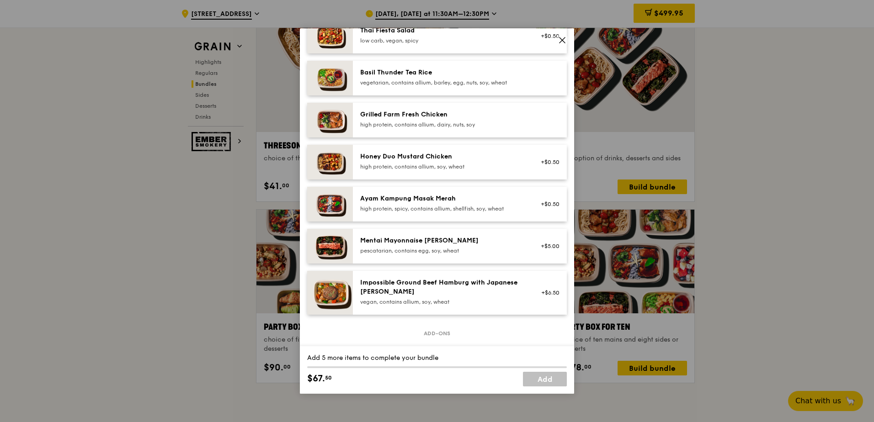
click at [436, 252] on div "pescatarian, contains egg, soy, wheat" at bounding box center [442, 250] width 164 height 7
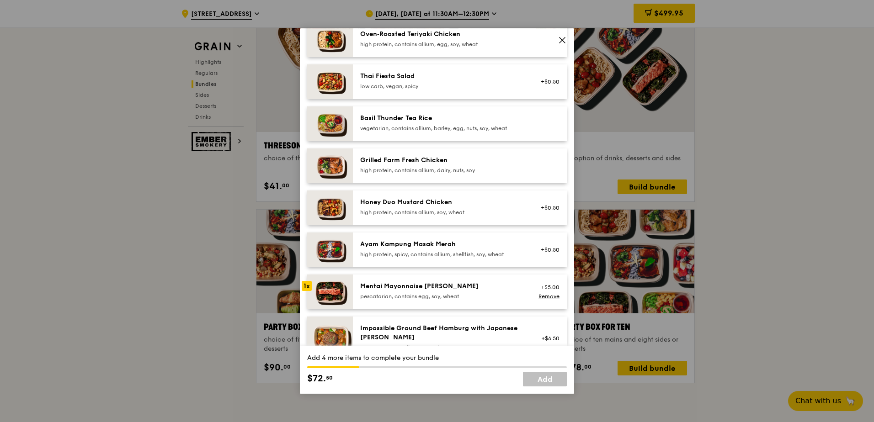
click at [441, 253] on div "high protein, spicy, contains allium, shellfish, soy, wheat" at bounding box center [442, 254] width 164 height 7
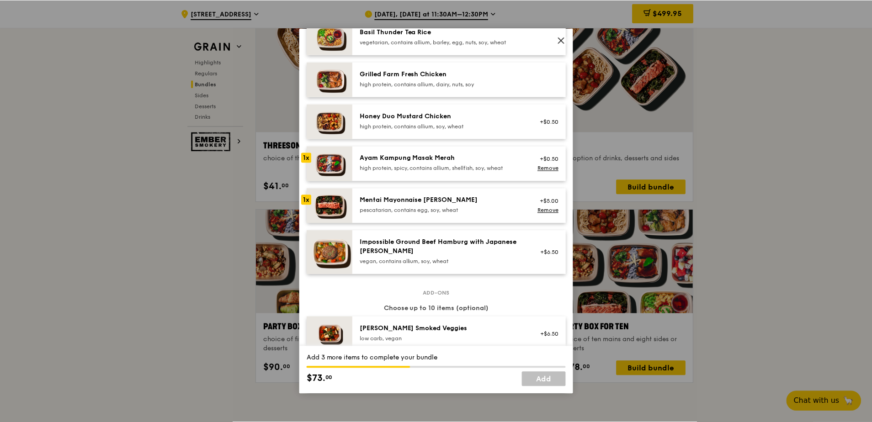
scroll to position [228, 0]
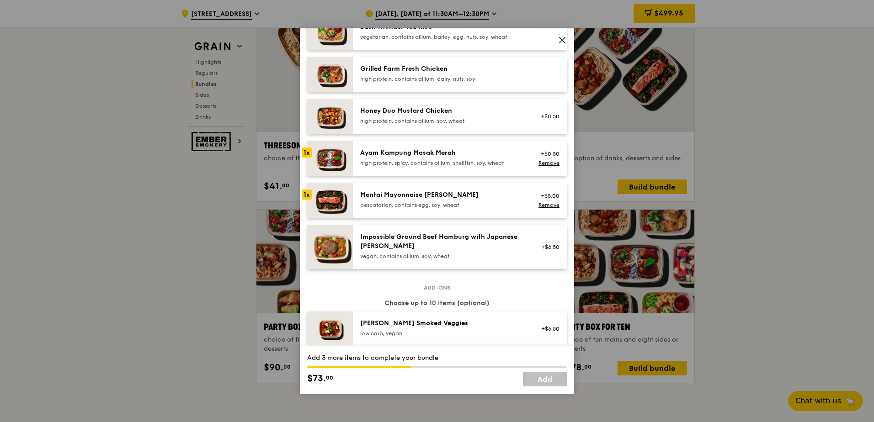
click at [558, 37] on icon at bounding box center [562, 40] width 8 height 8
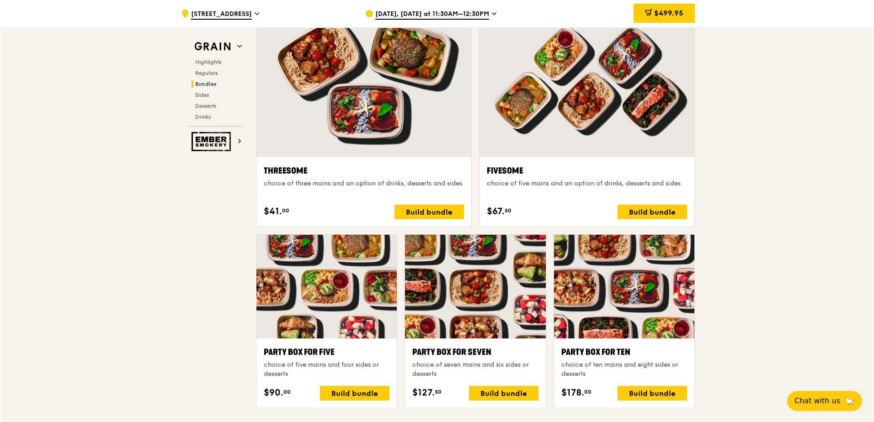
scroll to position [1599, 0]
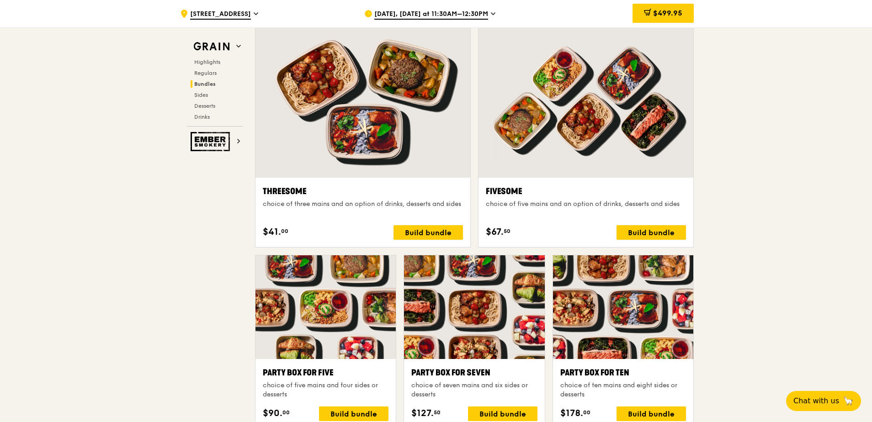
click at [399, 160] on div at bounding box center [362, 98] width 215 height 159
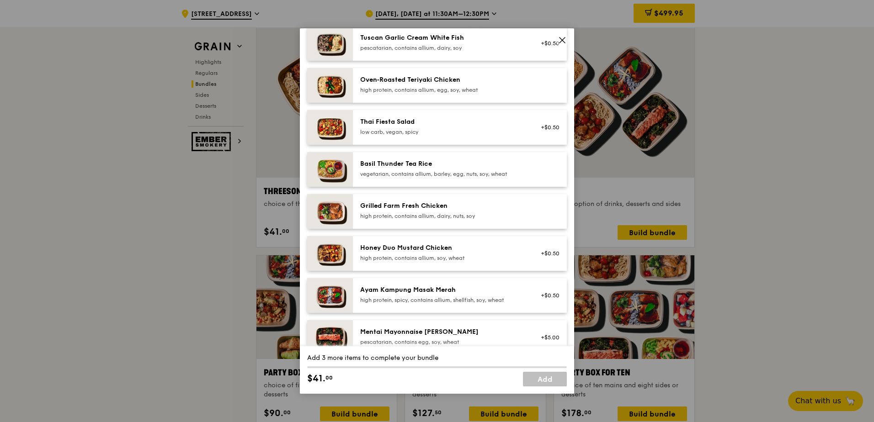
click at [420, 298] on div "high protein, spicy, contains allium, shellfish, soy, wheat" at bounding box center [442, 300] width 164 height 7
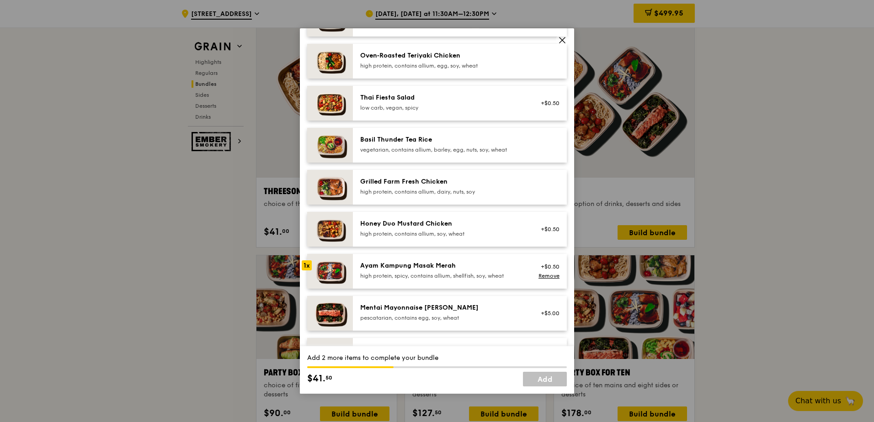
scroll to position [183, 0]
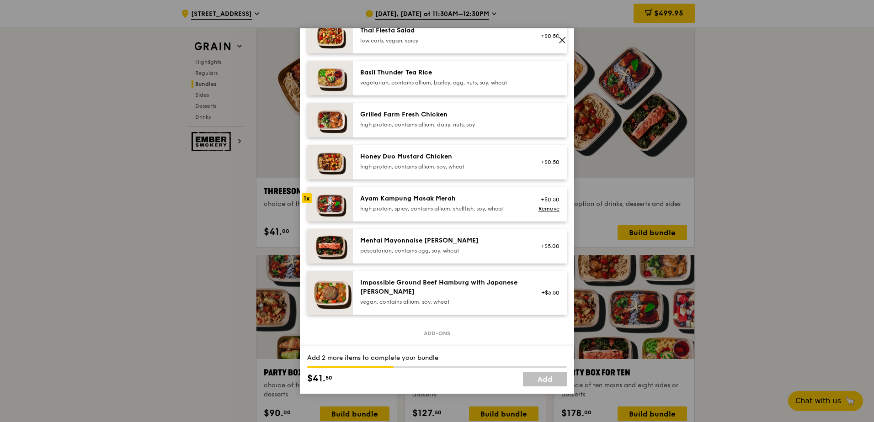
click at [415, 244] on div "Mentai Mayonnaise [PERSON_NAME]" at bounding box center [442, 240] width 164 height 9
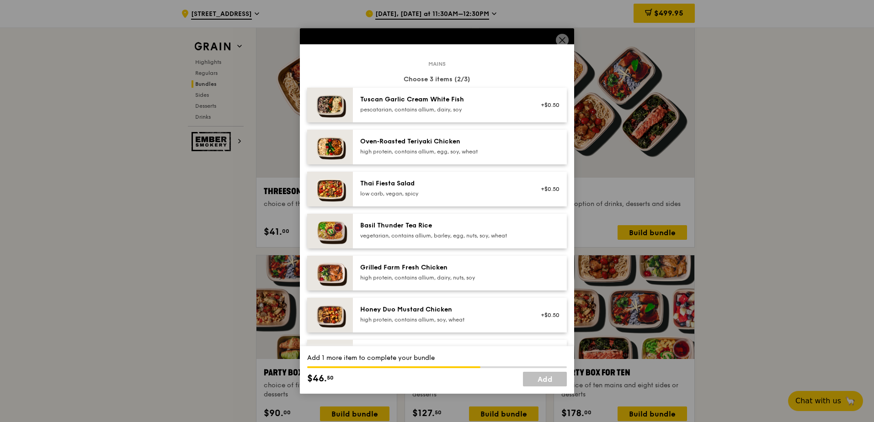
scroll to position [46, 0]
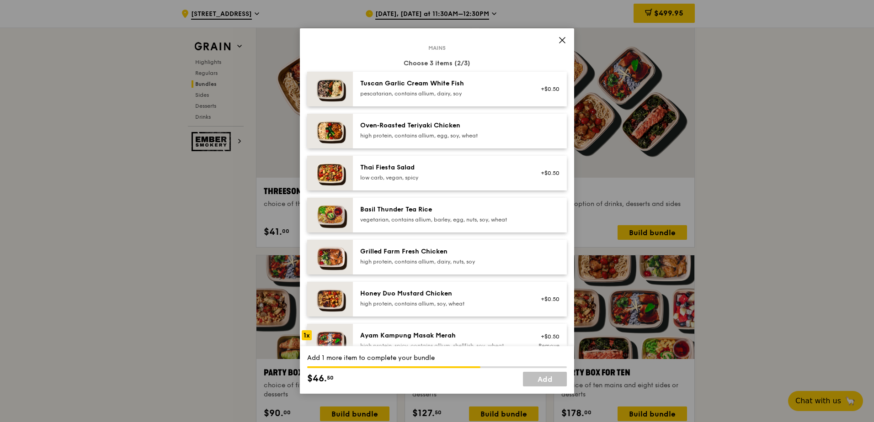
click at [426, 179] on div "low carb, vegan, spicy" at bounding box center [442, 177] width 164 height 7
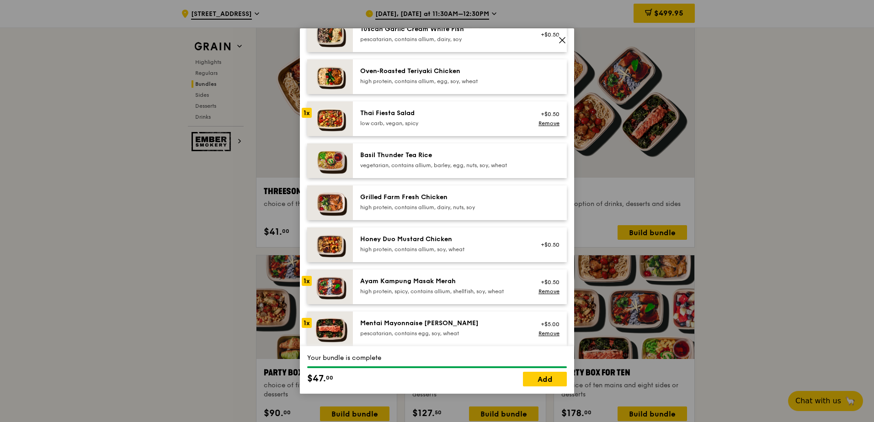
scroll to position [91, 0]
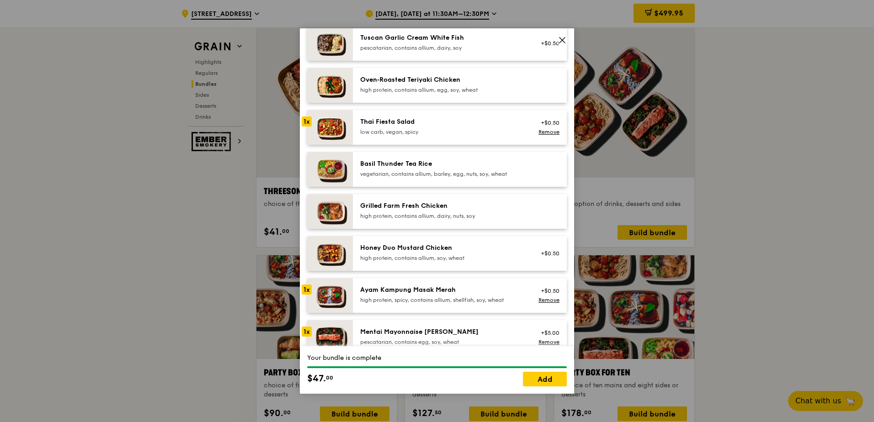
click at [405, 129] on div "low carb, vegan, spicy" at bounding box center [442, 131] width 164 height 7
click at [538, 133] on link "Remove" at bounding box center [548, 132] width 21 height 6
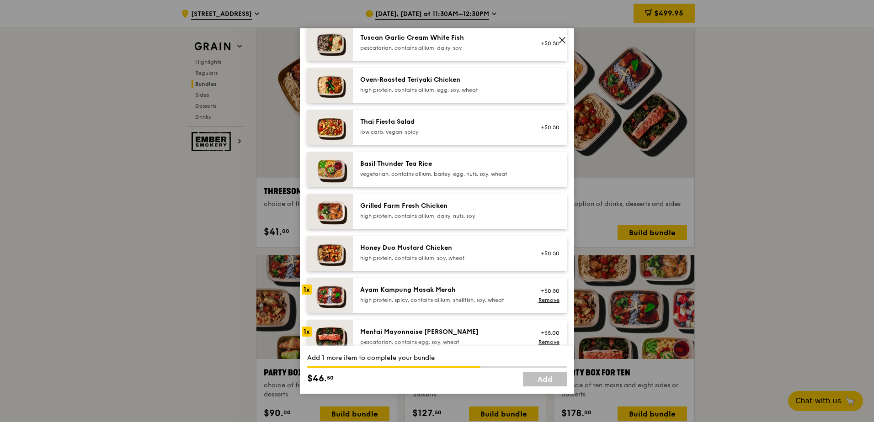
scroll to position [137, 0]
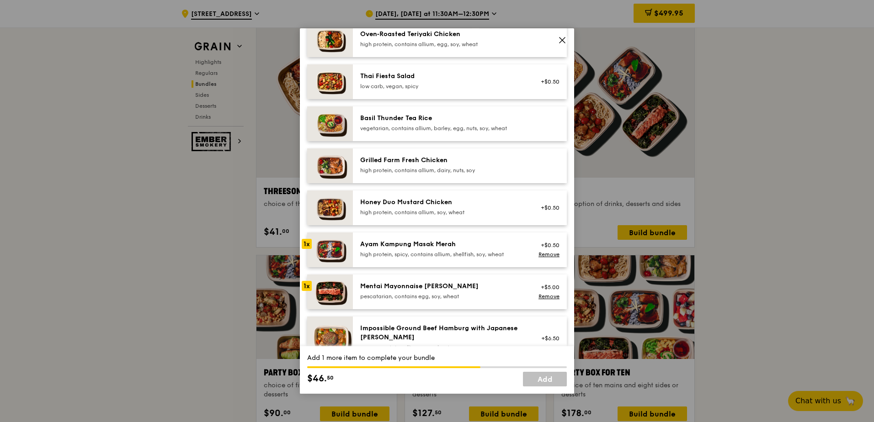
click at [423, 168] on div "high protein, contains allium, dairy, nuts, soy" at bounding box center [442, 170] width 164 height 7
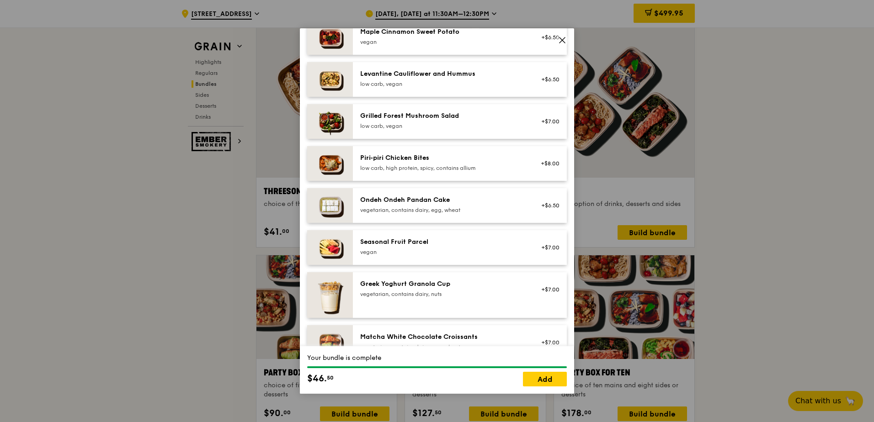
scroll to position [548, 0]
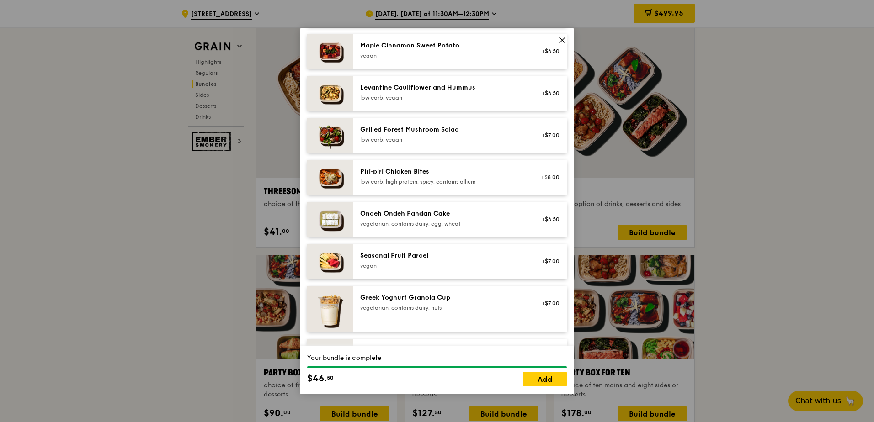
click at [419, 91] on div "Levantine Cauliflower and Hummus" at bounding box center [442, 87] width 164 height 9
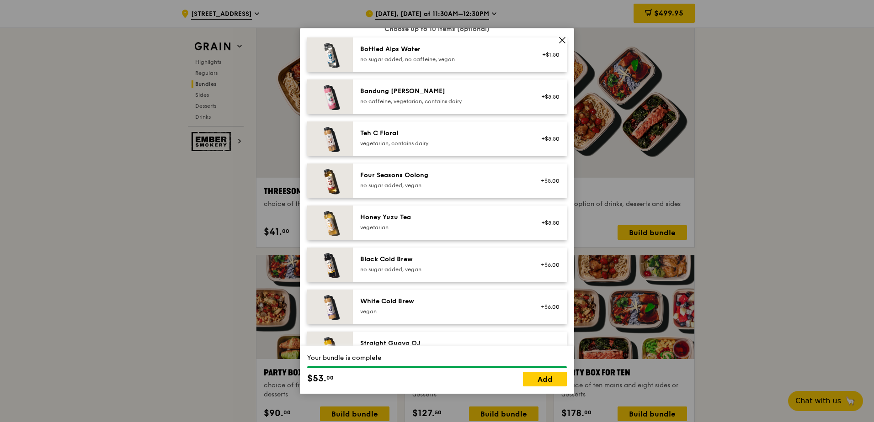
scroll to position [947, 0]
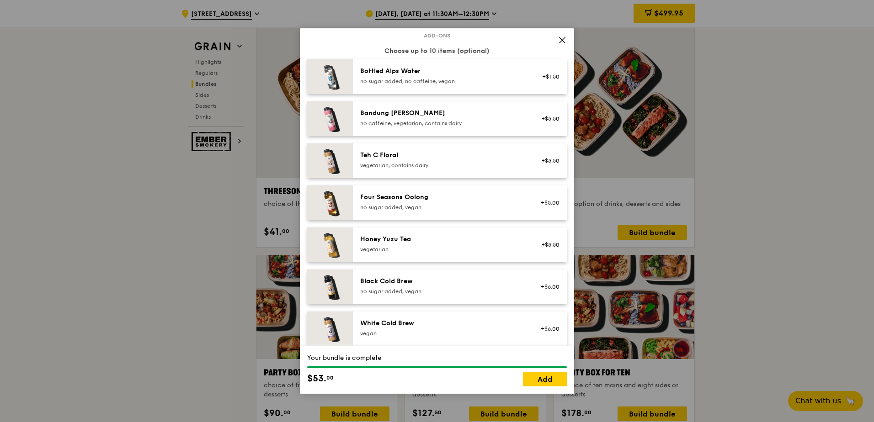
click at [408, 248] on div "vegetarian" at bounding box center [442, 249] width 164 height 7
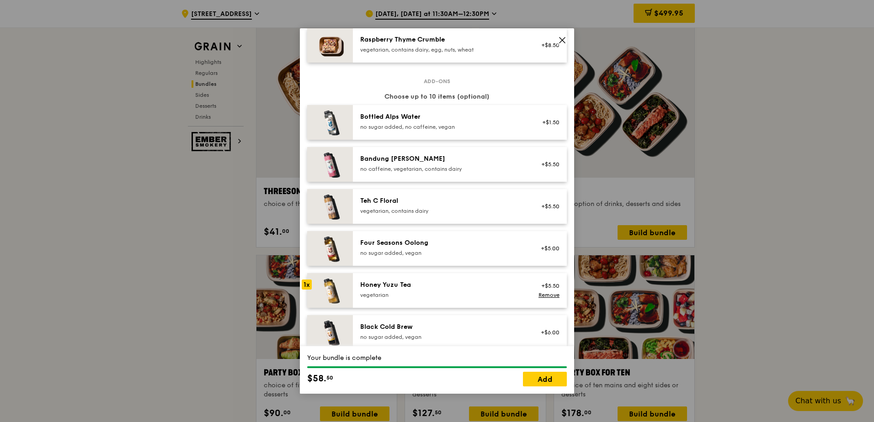
click at [414, 205] on div "Teh C Floral" at bounding box center [442, 200] width 164 height 9
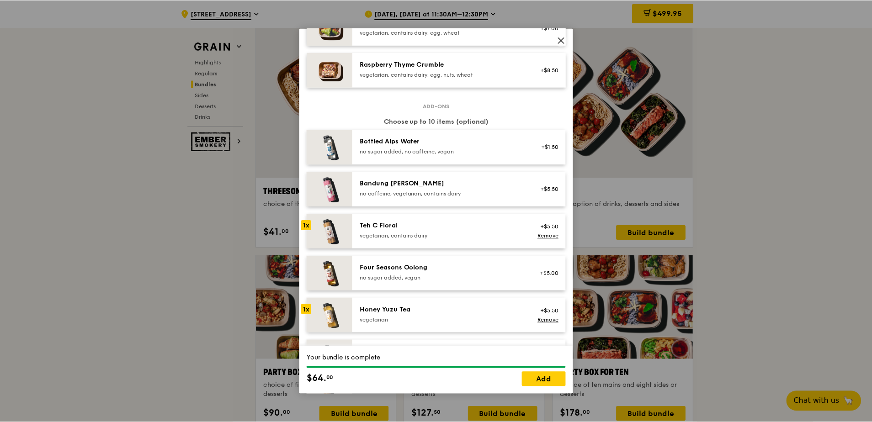
scroll to position [856, 0]
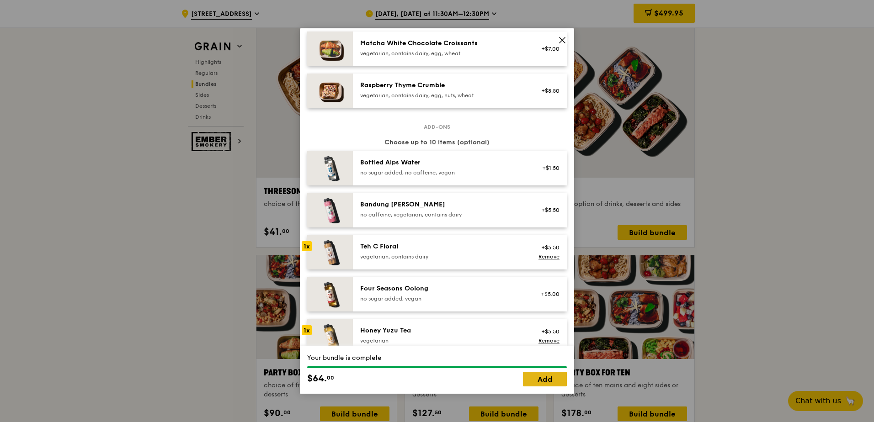
click at [541, 381] on link "Add" at bounding box center [545, 379] width 44 height 15
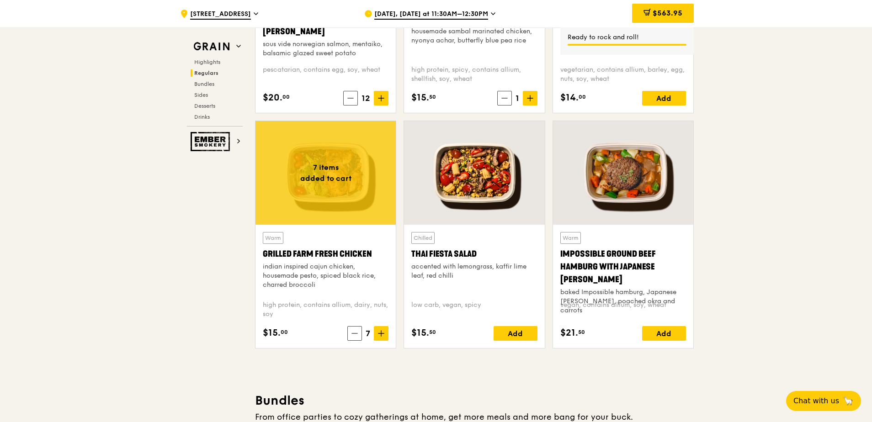
scroll to position [959, 0]
click at [674, 18] on div "$563.95" at bounding box center [663, 13] width 62 height 19
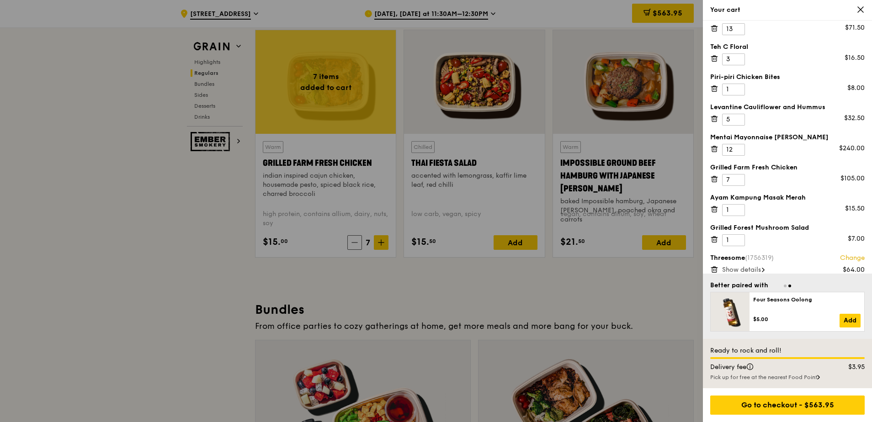
scroll to position [23, 0]
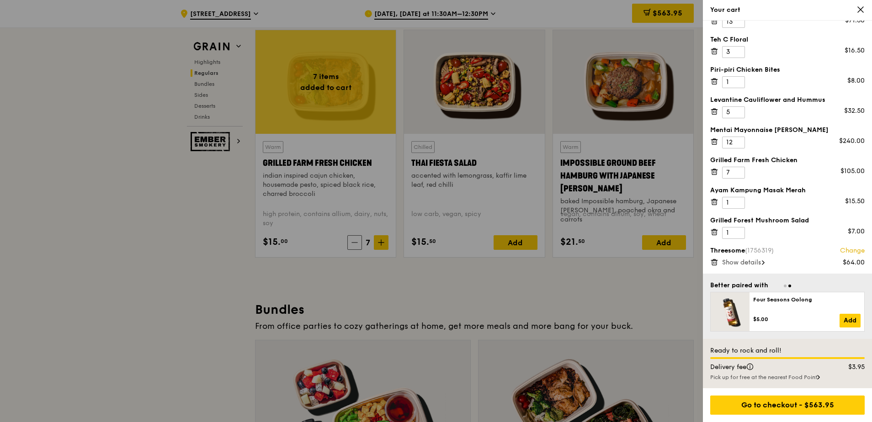
click at [741, 258] on div "Threesome (1756319) Change $64.00 Show details" at bounding box center [787, 256] width 154 height 20
click at [741, 263] on span "Show details" at bounding box center [741, 263] width 39 height 8
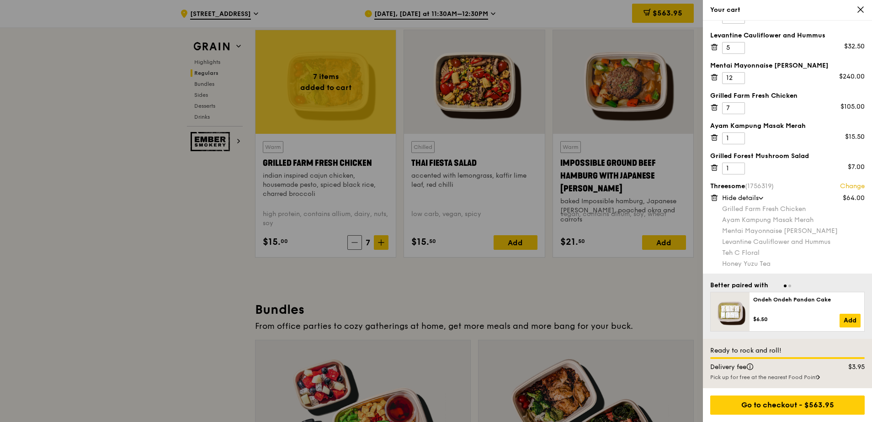
scroll to position [89, 0]
drag, startPoint x: 716, startPoint y: 207, endPoint x: 810, endPoint y: 201, distance: 93.8
click at [810, 200] on div "Threesome (1756319) Change $64.00 Hide details Grilled Farm Fresh Chicken Ayam …" at bounding box center [787, 223] width 154 height 86
drag, startPoint x: 810, startPoint y: 201, endPoint x: 806, endPoint y: 207, distance: 7.2
click at [806, 207] on div "Grilled Farm Fresh Chicken" at bounding box center [793, 207] width 143 height 9
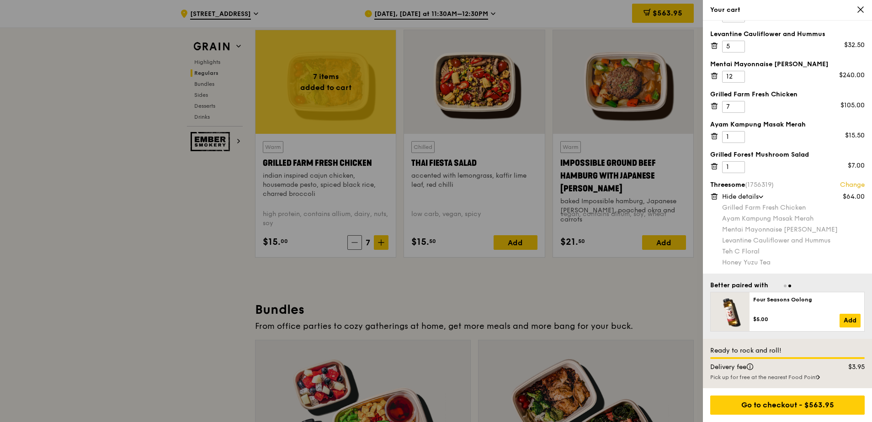
drag, startPoint x: 719, startPoint y: 209, endPoint x: 807, endPoint y: 207, distance: 88.2
click at [807, 207] on div "Threesome (1756319) Change $64.00 Hide details Grilled Farm Fresh Chicken Ayam …" at bounding box center [787, 223] width 154 height 86
click at [806, 225] on div "Mentai Mayonnaise [PERSON_NAME]" at bounding box center [793, 229] width 143 height 9
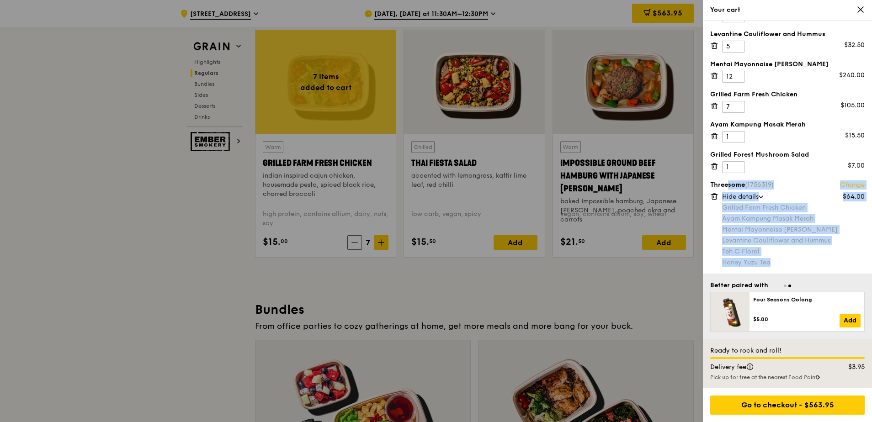
drag, startPoint x: 705, startPoint y: 183, endPoint x: 789, endPoint y: 261, distance: 114.8
click at [789, 261] on div "Honey Yuzu Tea 13 $71.50 Teh C Floral 3 $16.50 Piri-piri Chicken Bites 1 $8.00 …" at bounding box center [787, 147] width 169 height 253
click at [715, 194] on icon at bounding box center [714, 194] width 2 height 1
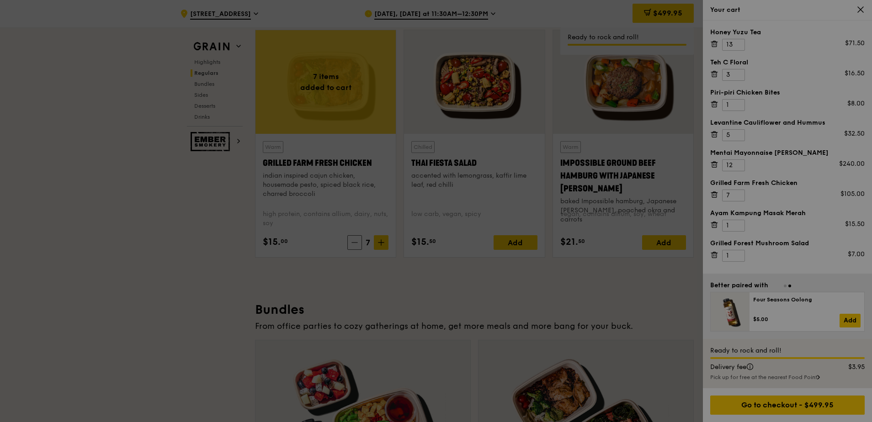
scroll to position [0, 0]
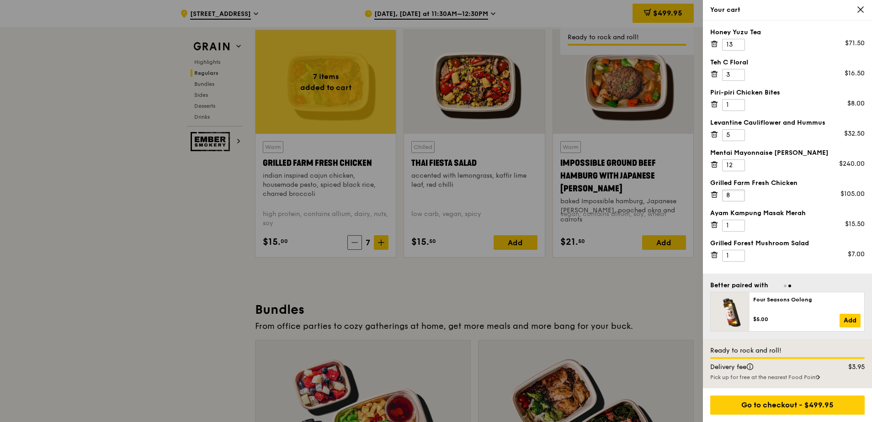
type input "8"
click at [740, 192] on input "8" at bounding box center [733, 196] width 23 height 12
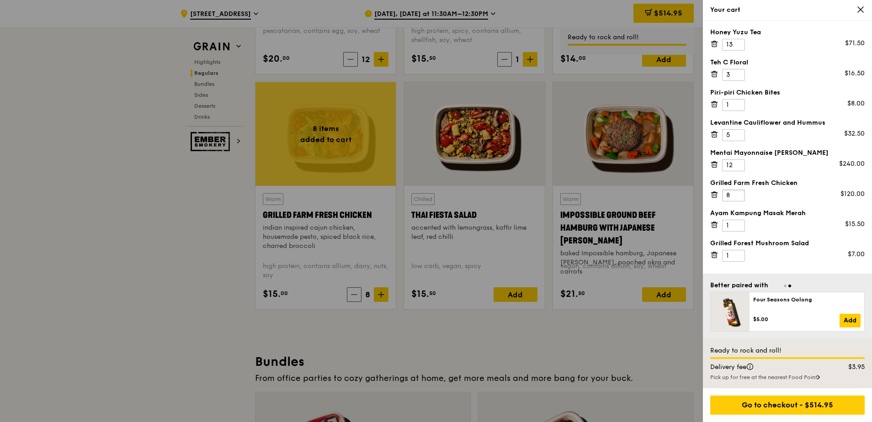
scroll to position [959, 0]
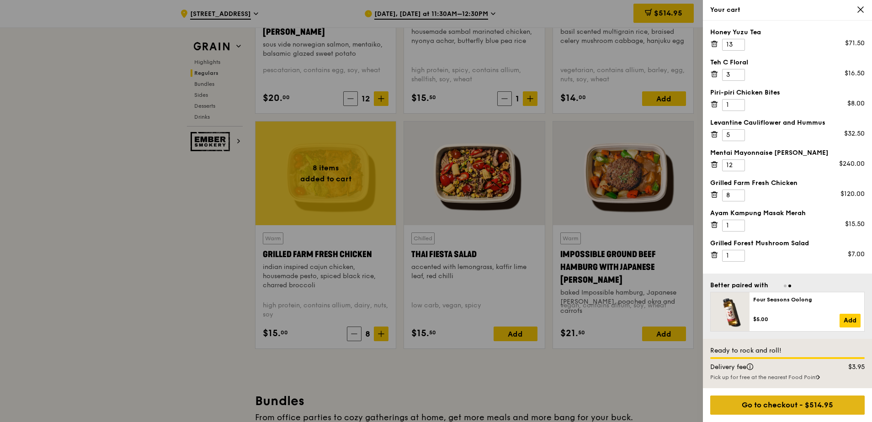
click at [805, 411] on div "Go to checkout - $514.95" at bounding box center [787, 405] width 154 height 19
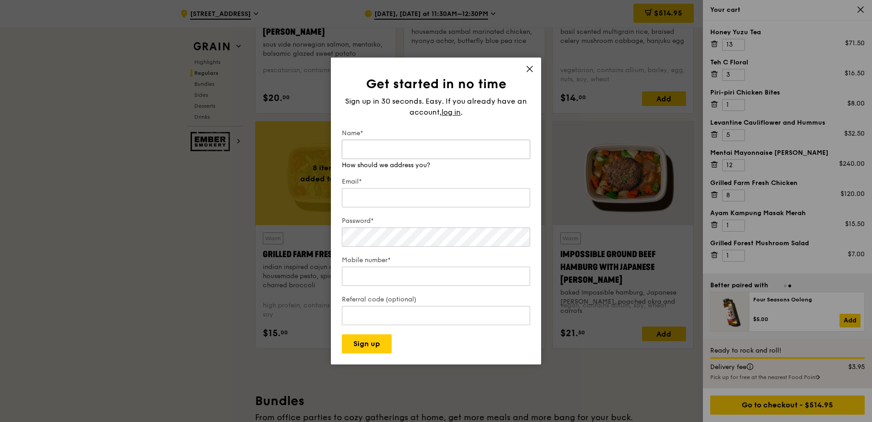
click at [387, 143] on input "Name*" at bounding box center [436, 149] width 188 height 19
type input "[PERSON_NAME]"
click at [381, 191] on input "Email*" at bounding box center [436, 188] width 188 height 19
type input "[PERSON_NAME][EMAIL_ADDRESS][DOMAIN_NAME]"
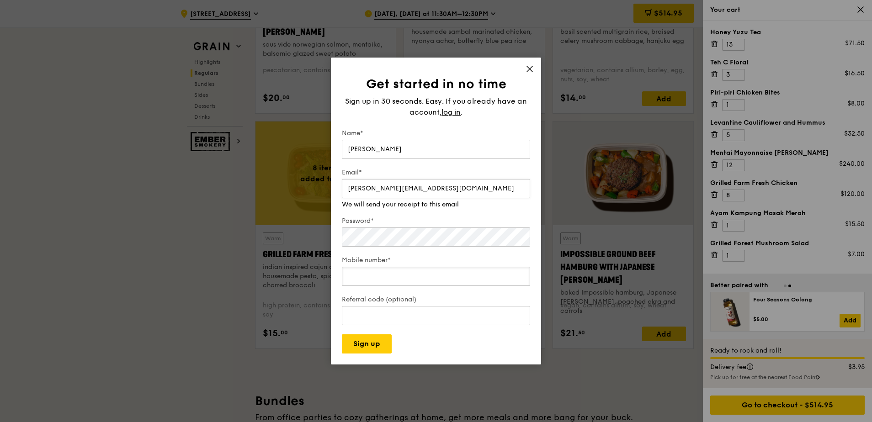
type input "89380858"
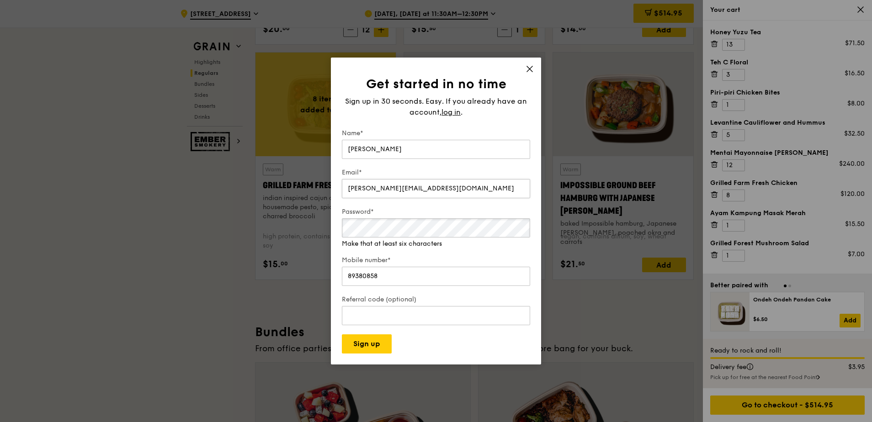
scroll to position [1051, 0]
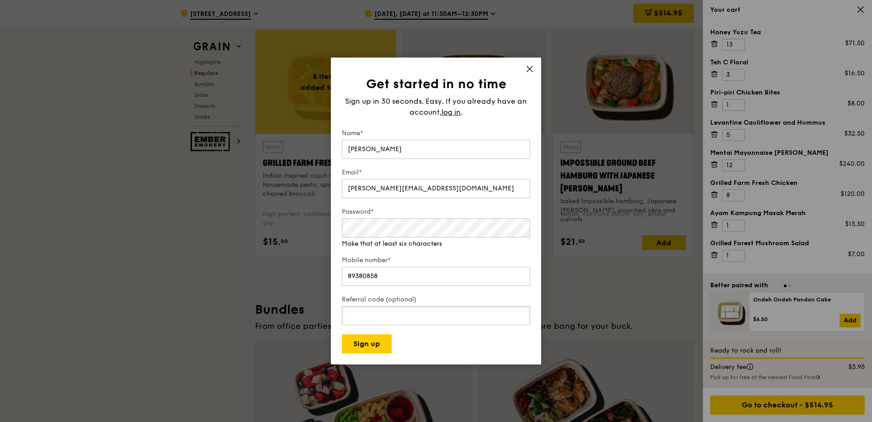
click at [375, 313] on input "Referral code (optional)" at bounding box center [436, 315] width 188 height 19
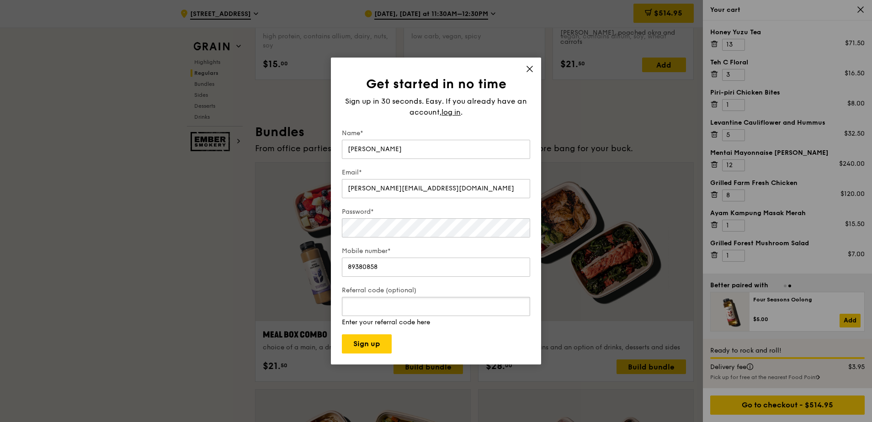
scroll to position [1234, 0]
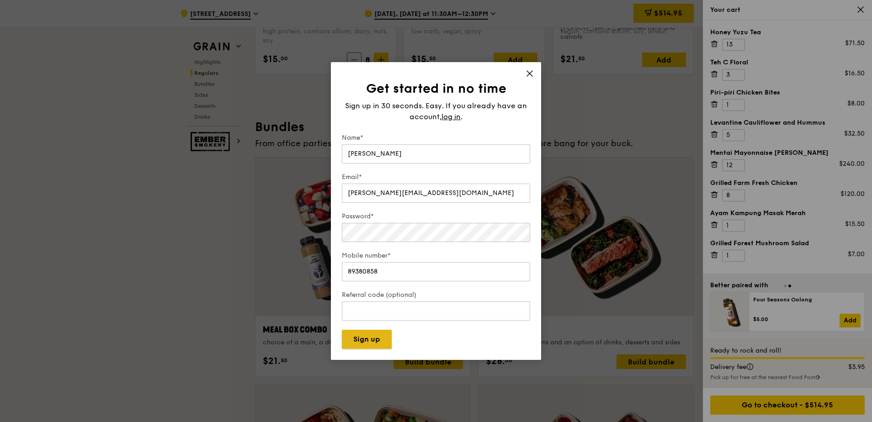
click at [375, 344] on button "Sign up" at bounding box center [367, 339] width 50 height 19
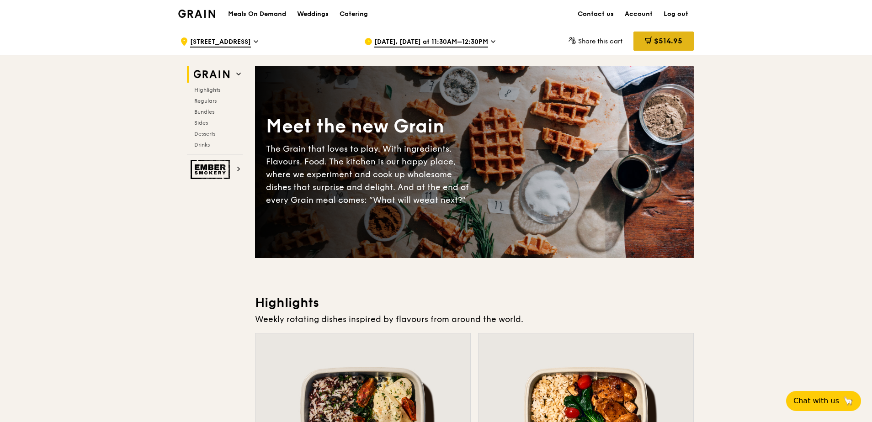
click at [668, 39] on span "$514.95" at bounding box center [668, 41] width 28 height 9
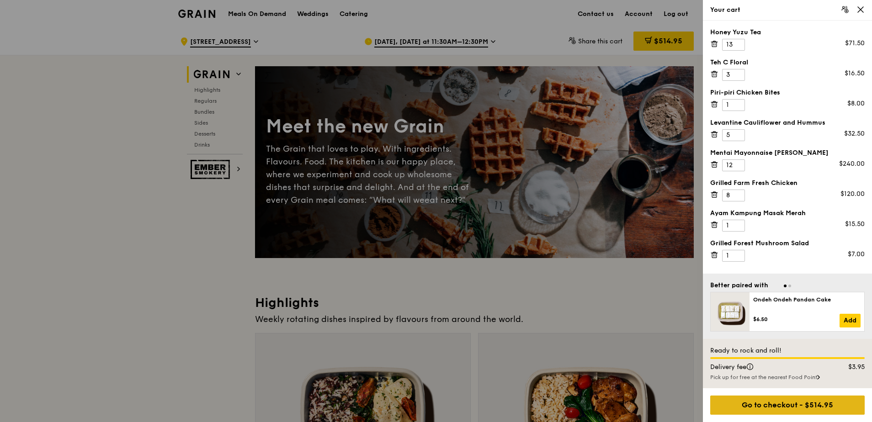
click at [773, 402] on div "Go to checkout - $514.95" at bounding box center [787, 405] width 154 height 19
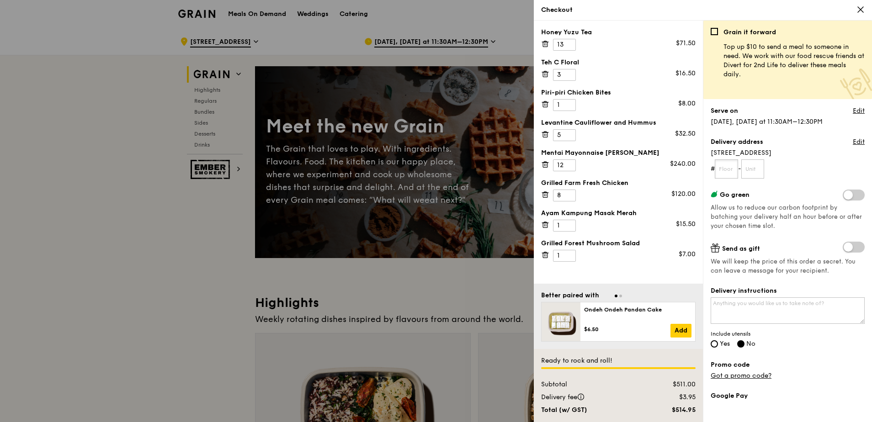
click at [728, 173] on input "text" at bounding box center [726, 168] width 23 height 19
type input "02"
type input "00"
click at [754, 305] on textarea "Delivery instructions" at bounding box center [787, 310] width 154 height 26
type textarea "D"
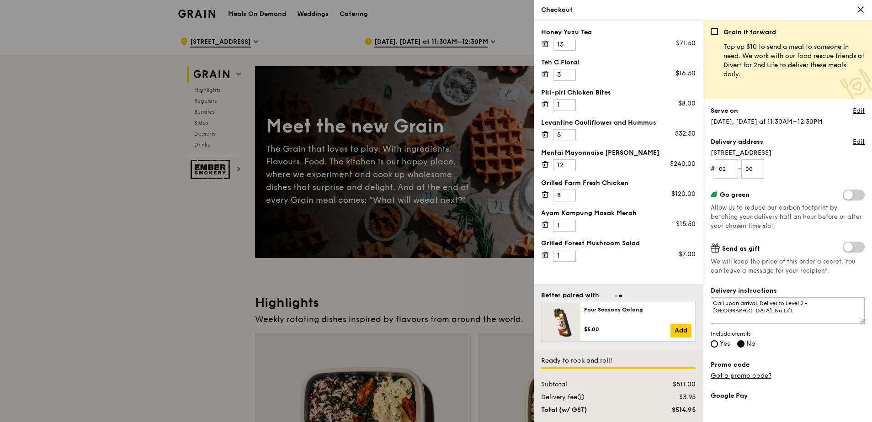
type textarea "Call upon arrival. Deliver to Level 2 - Raffles Meeting Room. No Lift."
click at [716, 345] on input "Yes" at bounding box center [713, 343] width 7 height 7
radio input "true"
radio input "false"
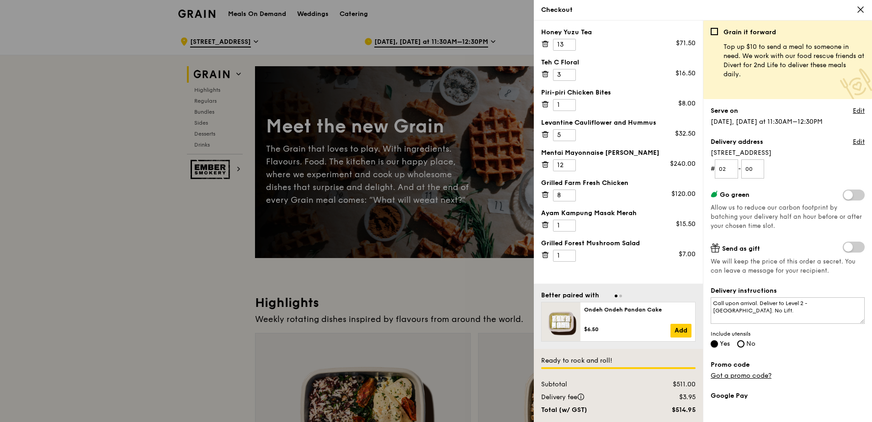
radio input "true"
click at [804, 349] on div "Delivery instructions Call upon arrival. Deliver to Level 2 - Raffles Meeting R…" at bounding box center [787, 317] width 154 height 63
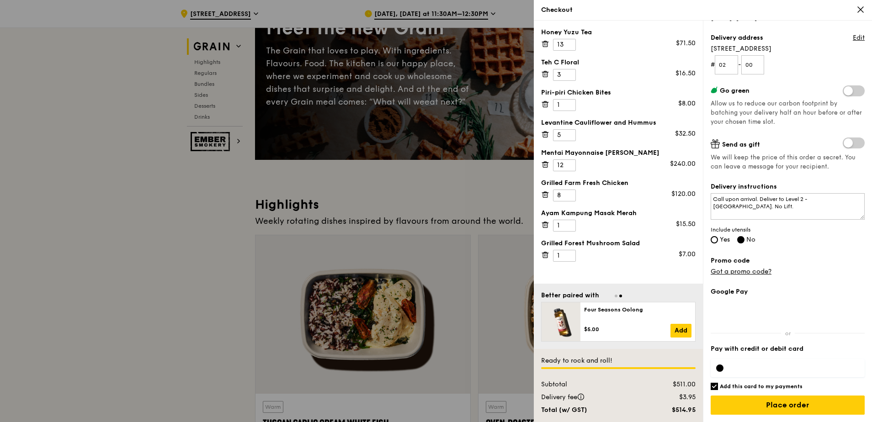
scroll to position [137, 0]
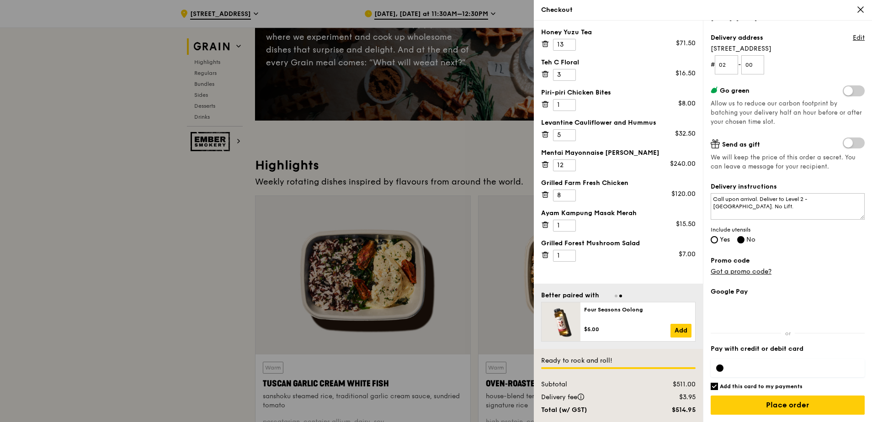
click at [761, 385] on h6 "Add this card to my payments" at bounding box center [761, 386] width 83 height 7
click at [718, 385] on input "Add this card to my payments" at bounding box center [713, 386] width 7 height 7
checkbox input "false"
click at [772, 404] on input "Place order" at bounding box center [787, 405] width 154 height 19
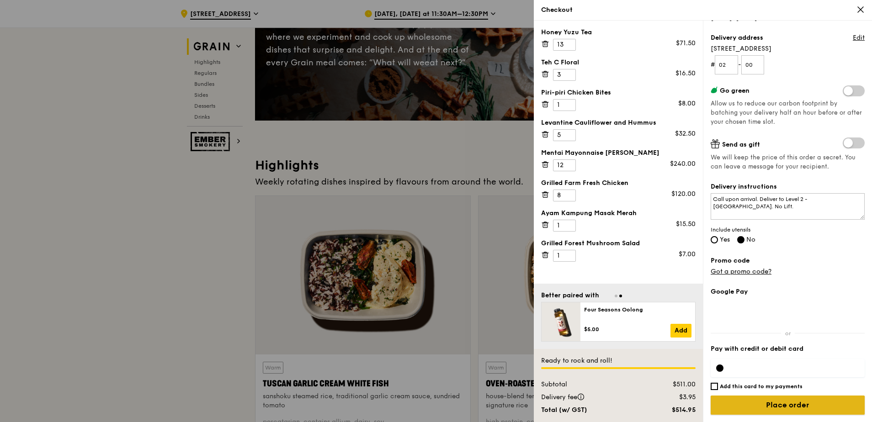
click at [813, 408] on input "Place order" at bounding box center [787, 405] width 154 height 19
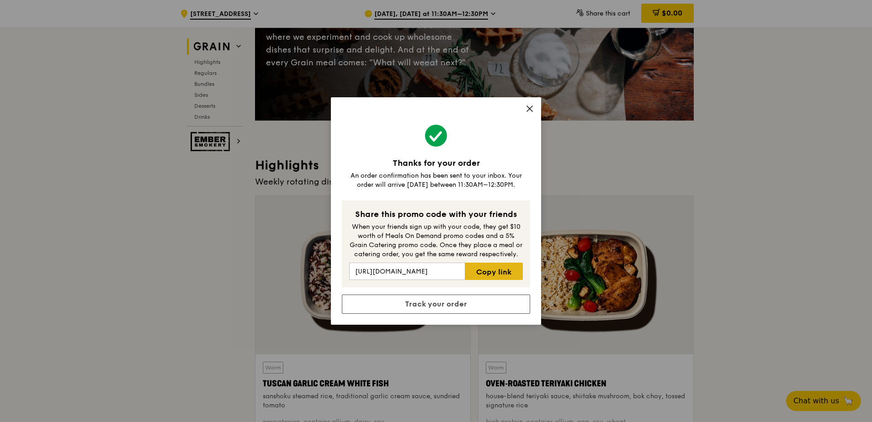
click at [488, 272] on link "Copy link" at bounding box center [494, 271] width 58 height 17
click at [440, 307] on link "Track your order" at bounding box center [436, 304] width 188 height 19
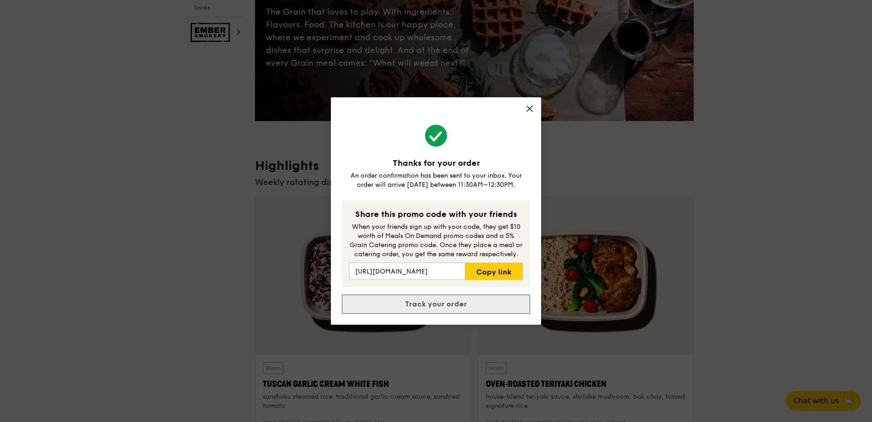
scroll to position [0, 0]
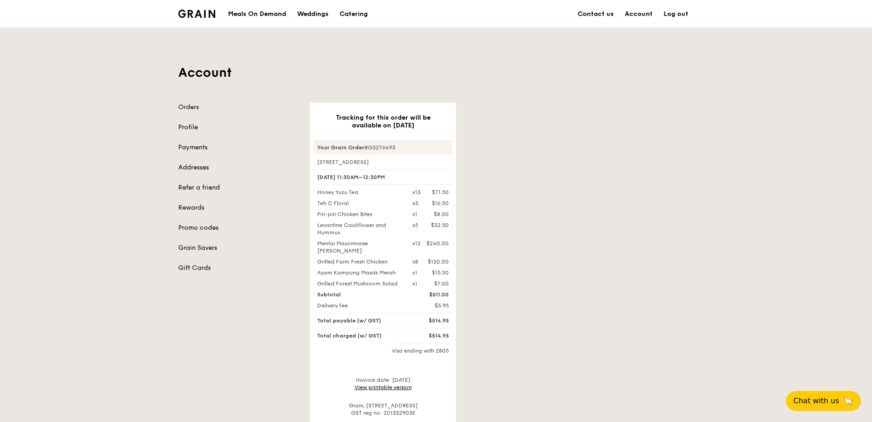
drag, startPoint x: 597, startPoint y: 267, endPoint x: 518, endPoint y: 263, distance: 78.7
click at [597, 266] on div "Tracking for this order will be available on Aug 26 Your Grain Order #G3276493 …" at bounding box center [501, 278] width 395 height 350
click at [191, 105] on link "Orders" at bounding box center [238, 107] width 121 height 9
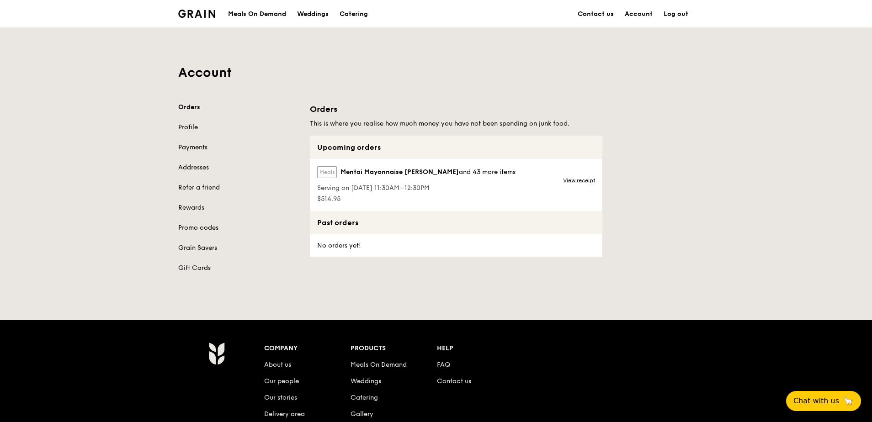
click at [257, 17] on div "Meals On Demand" at bounding box center [257, 13] width 58 height 27
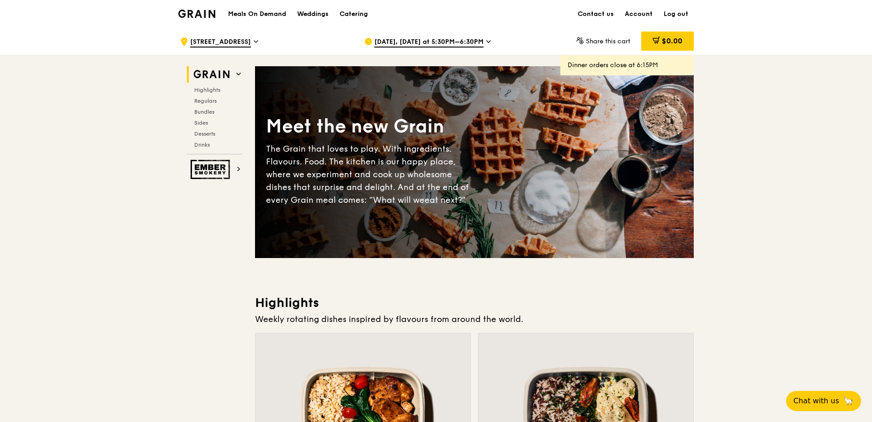
click at [397, 41] on span "Aug 25, Today at 5:30PM–6:30PM" at bounding box center [428, 42] width 109 height 10
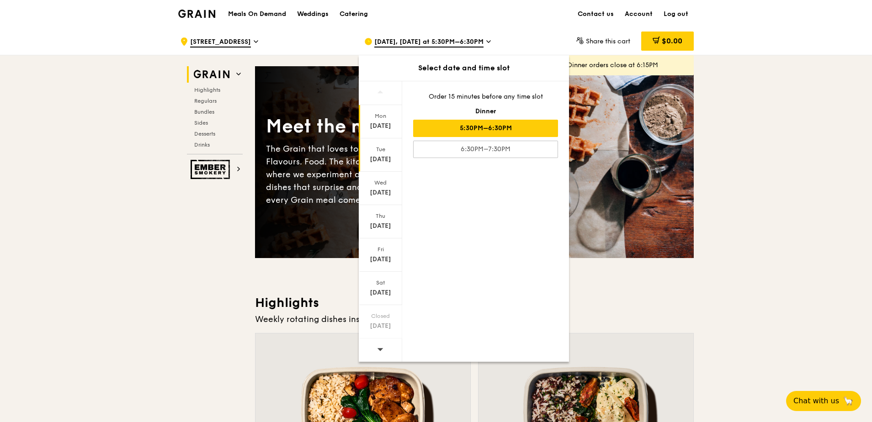
click at [383, 150] on div "Tue" at bounding box center [380, 149] width 41 height 7
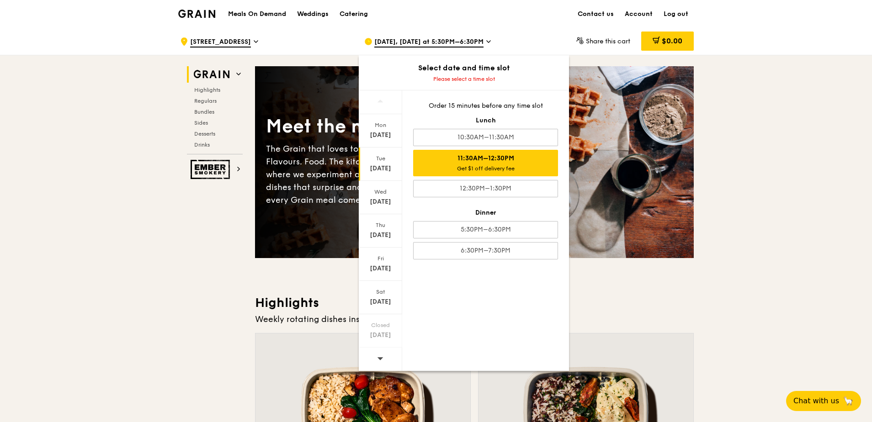
click at [528, 170] on div "Get $1 off delivery fee" at bounding box center [485, 168] width 137 height 7
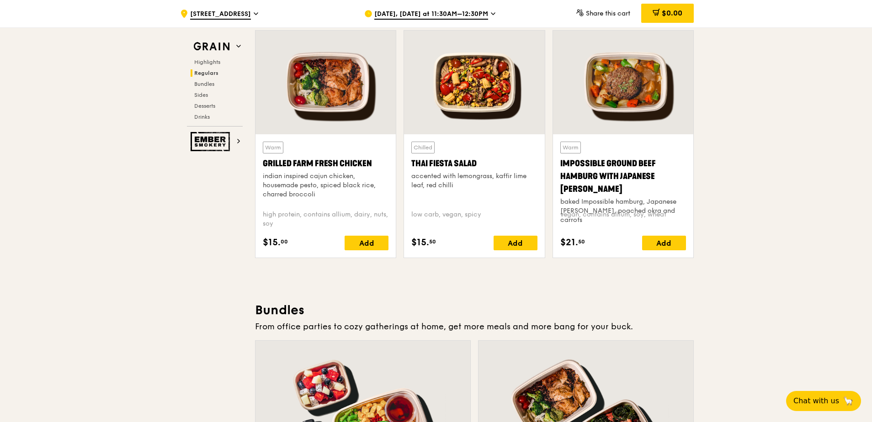
scroll to position [1051, 0]
click at [374, 246] on div "Add" at bounding box center [366, 242] width 44 height 15
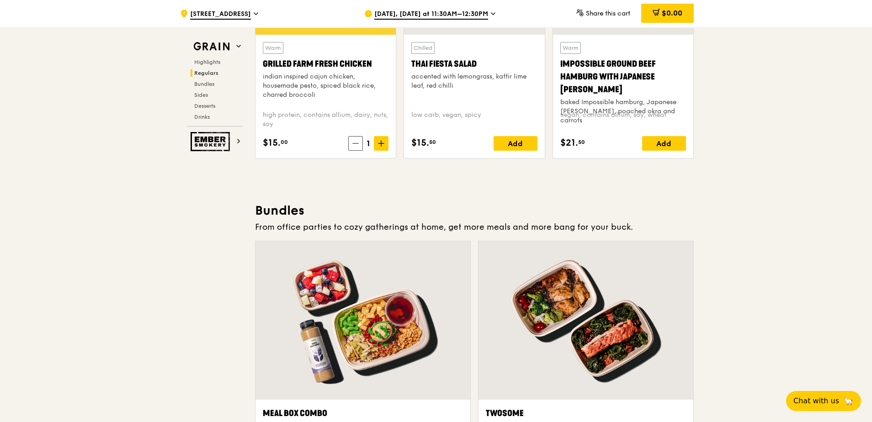
scroll to position [1142, 0]
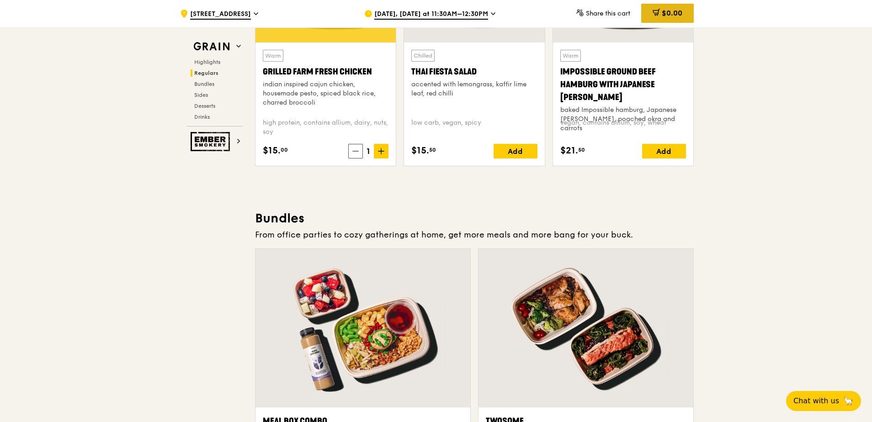
click at [657, 16] on span at bounding box center [655, 14] width 7 height 10
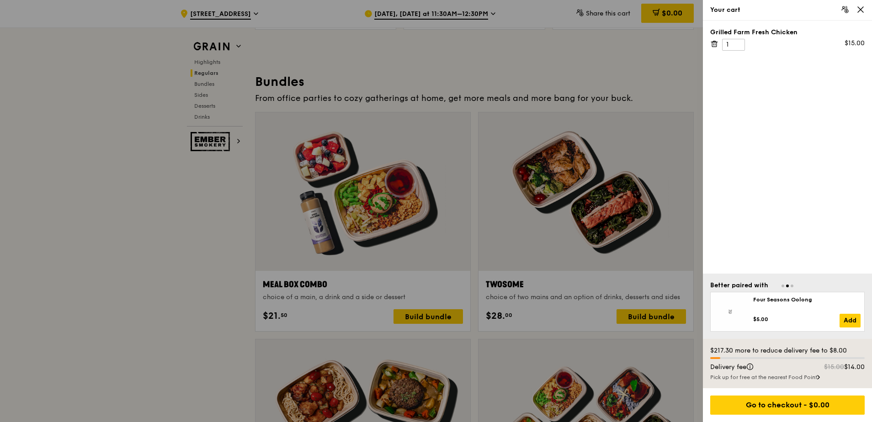
scroll to position [1279, 0]
click at [229, 237] on div at bounding box center [436, 211] width 872 height 422
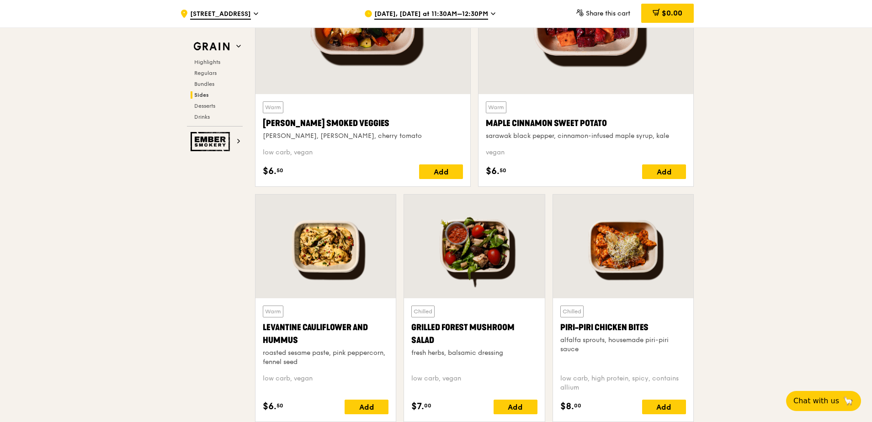
scroll to position [2239, 0]
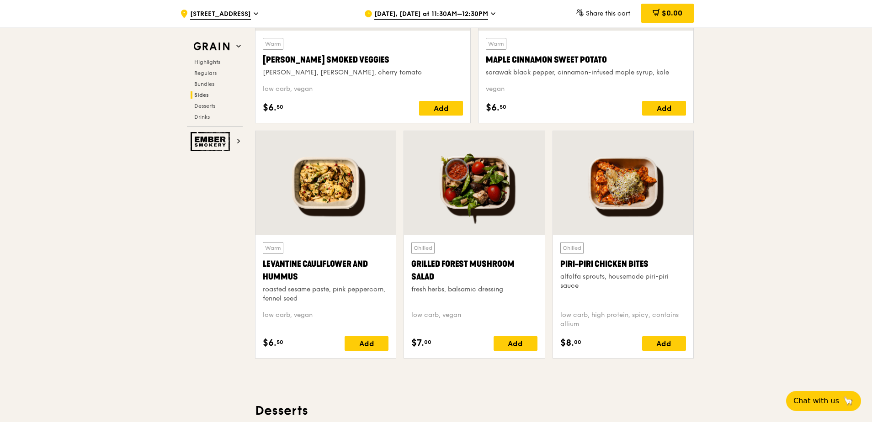
drag, startPoint x: 409, startPoint y: 265, endPoint x: 444, endPoint y: 283, distance: 39.1
click at [444, 283] on div "Chilled Grilled Forest Mushroom Salad fresh herbs, balsamic dressing low carb, …" at bounding box center [474, 296] width 140 height 123
copy div "Grilled Forest Mushroom Salad"
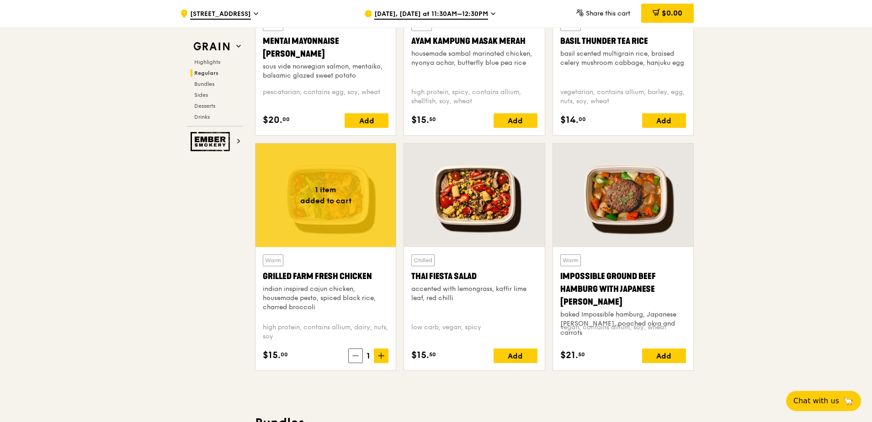
scroll to position [959, 0]
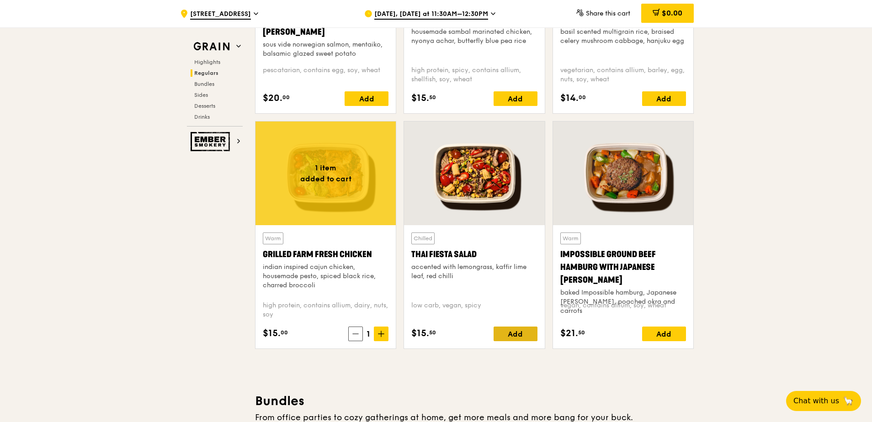
click at [512, 334] on div "Add" at bounding box center [515, 334] width 44 height 15
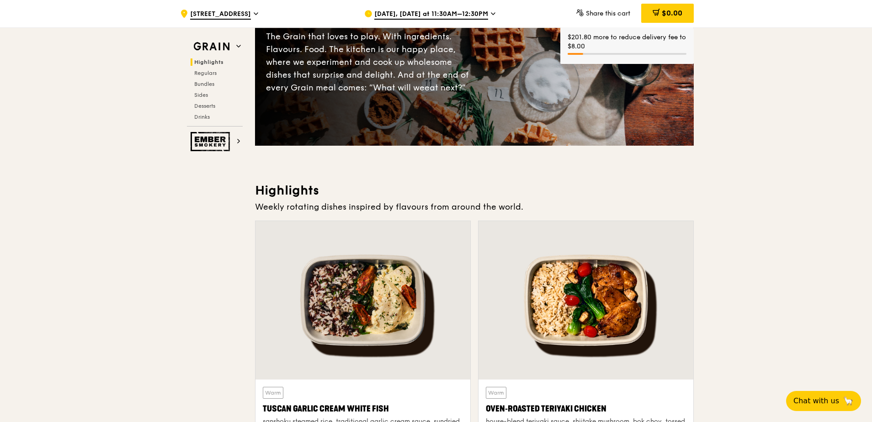
scroll to position [0, 0]
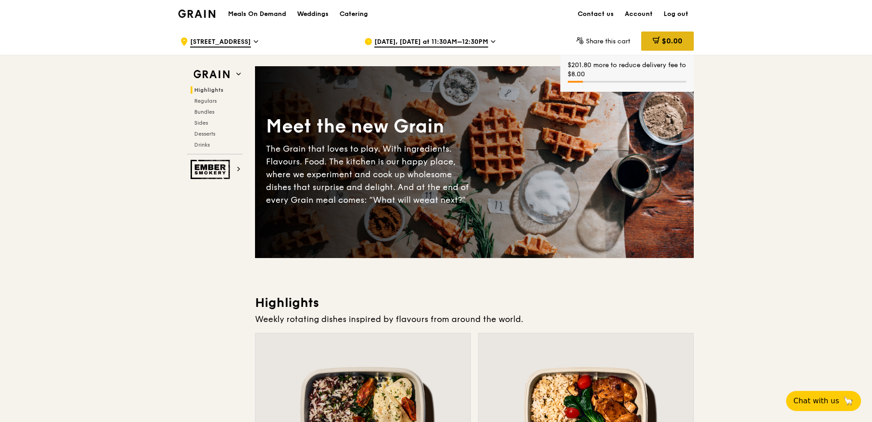
click at [672, 44] on span "$0.00" at bounding box center [672, 41] width 21 height 9
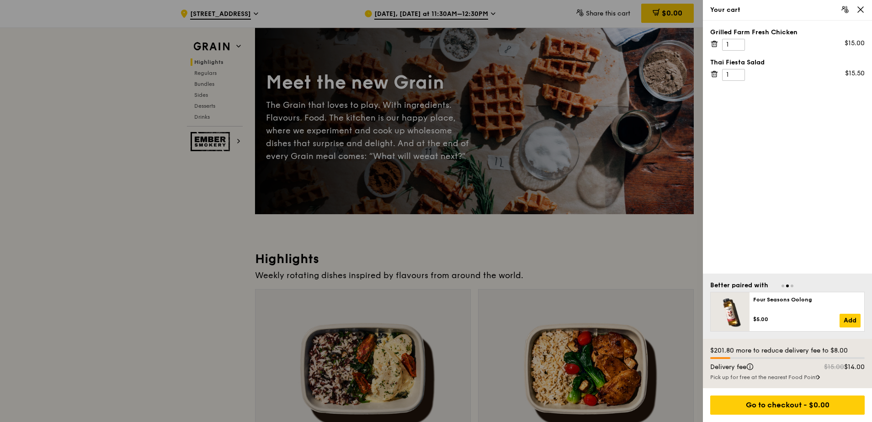
scroll to position [46, 0]
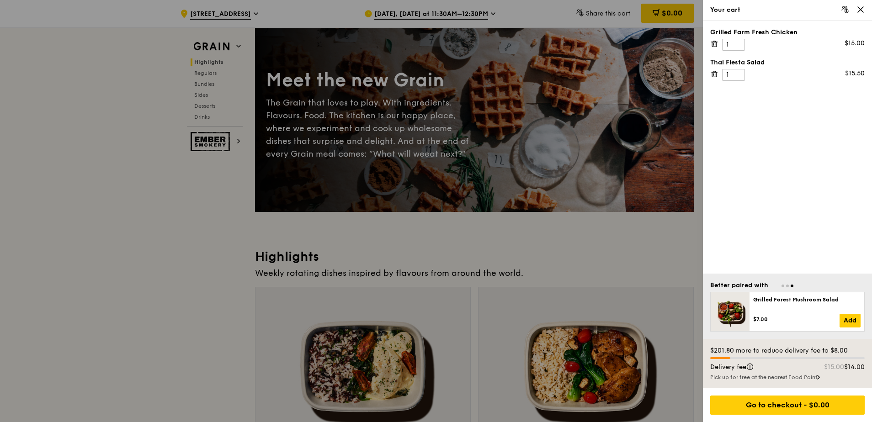
click at [662, 252] on div at bounding box center [436, 211] width 872 height 422
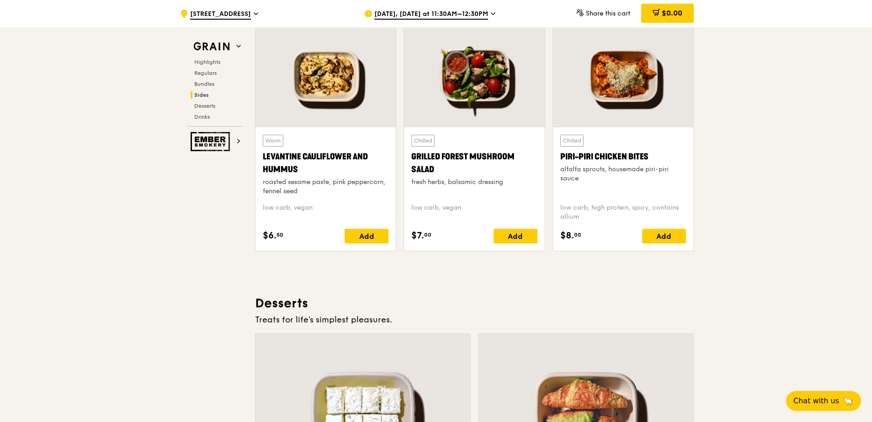
scroll to position [2330, 0]
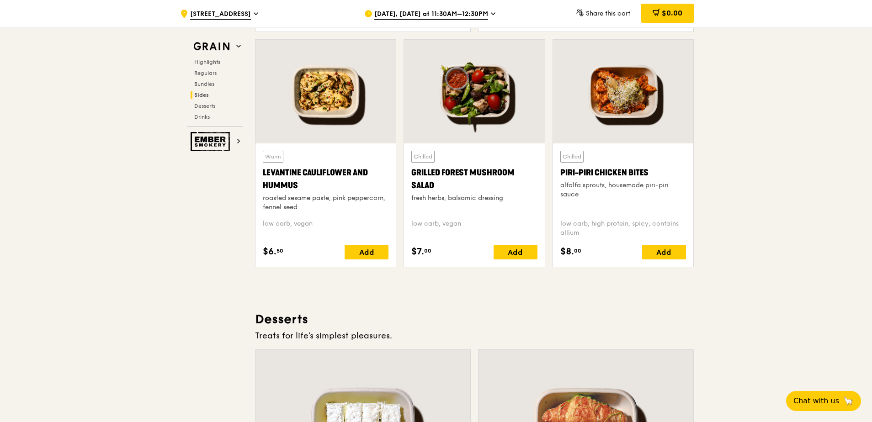
drag, startPoint x: 408, startPoint y: 171, endPoint x: 442, endPoint y: 185, distance: 37.1
click at [442, 185] on div "Chilled Grilled Forest Mushroom Salad fresh herbs, balsamic dressing low carb, …" at bounding box center [474, 204] width 140 height 123
copy div "Grilled Forest Mushroom Salad"
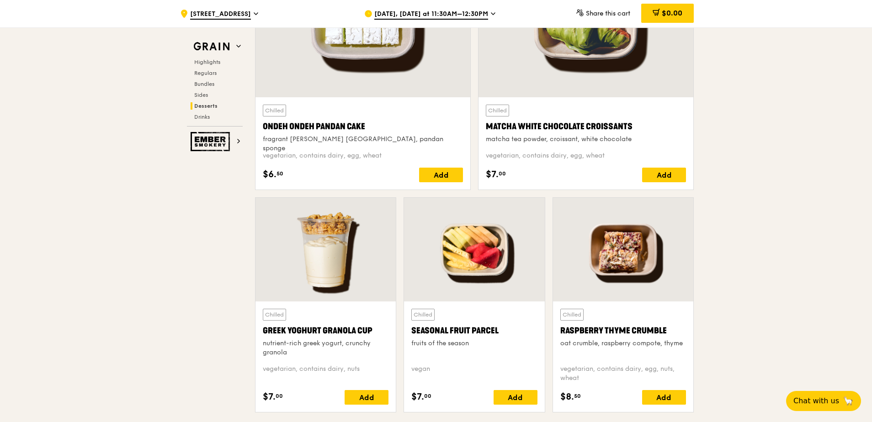
scroll to position [2924, 0]
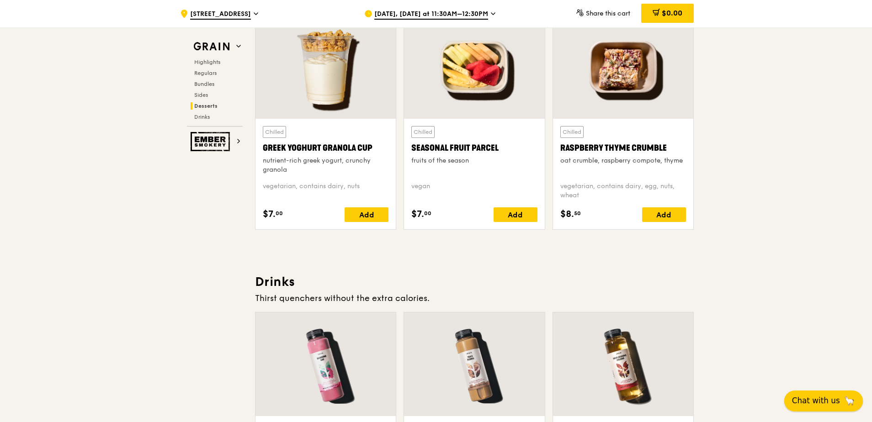
click at [815, 400] on span "Chat with us" at bounding box center [816, 400] width 48 height 11
